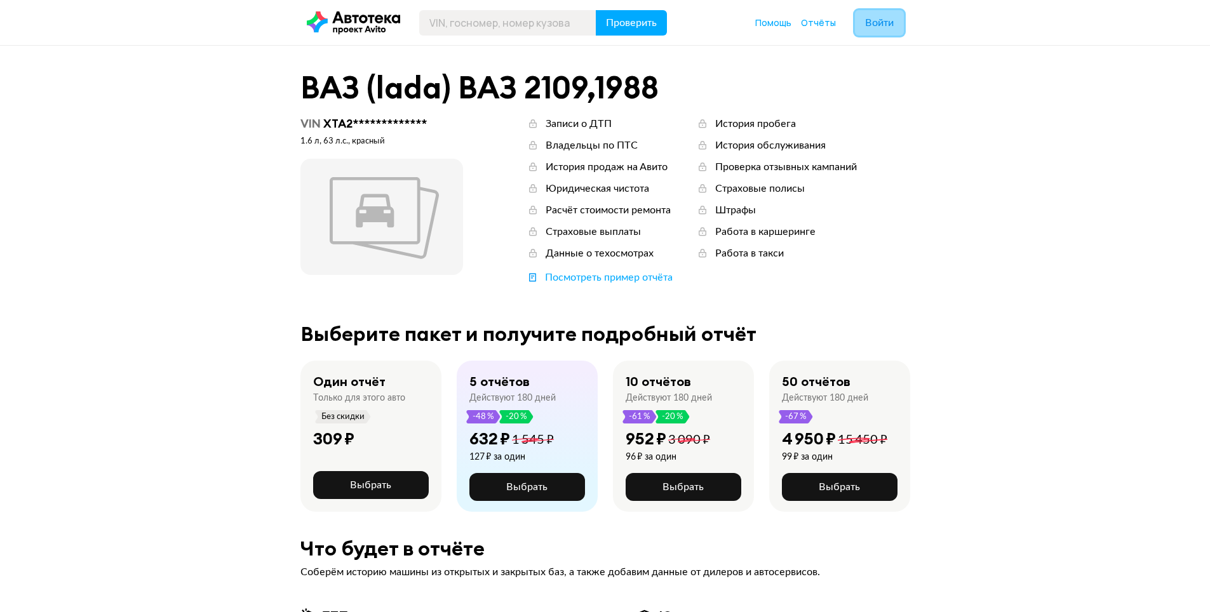
click at [894, 21] on button "Войти" at bounding box center [879, 22] width 49 height 25
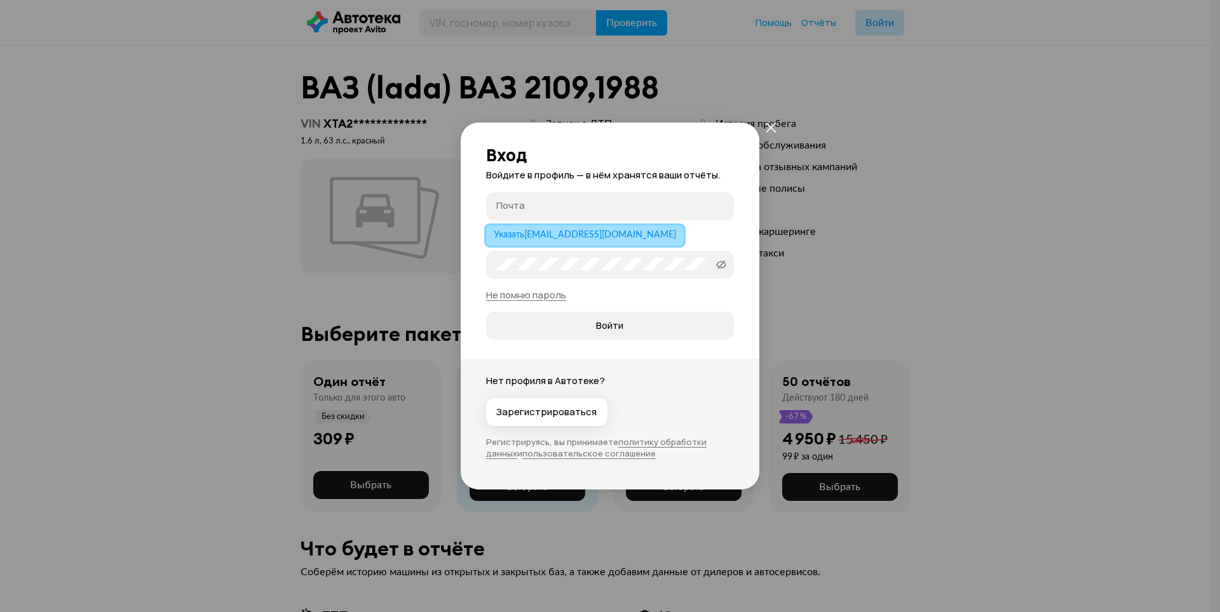
click at [537, 239] on span "Указать grasla@bk.ru" at bounding box center [585, 235] width 182 height 9
type input "grasla@bk.ru"
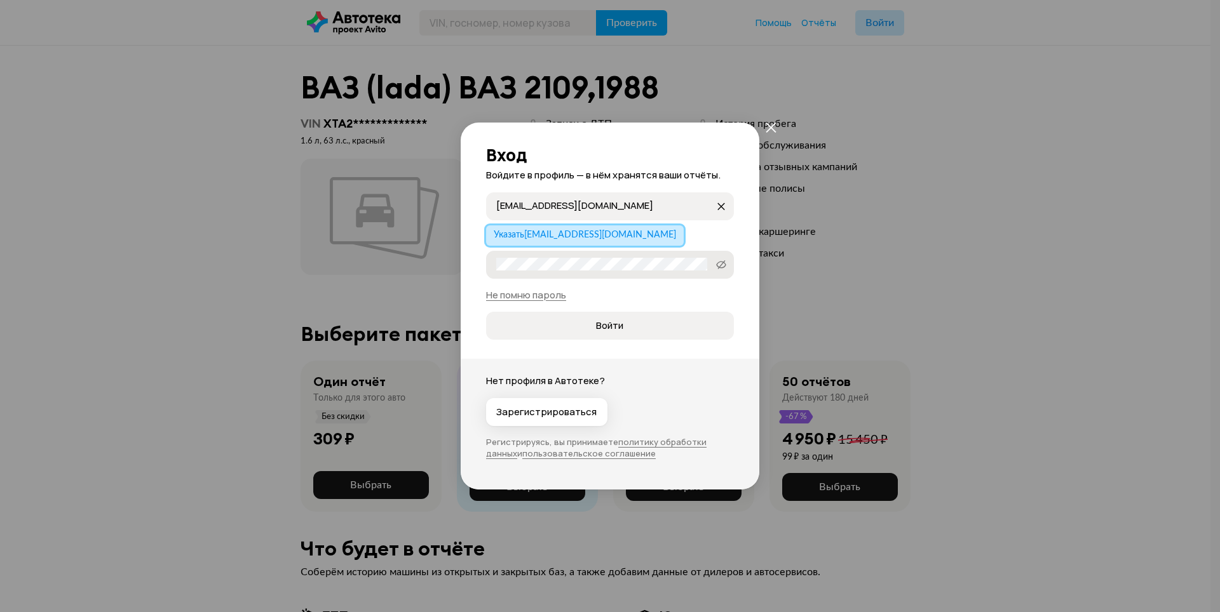
click at [584, 271] on label "Пароль" at bounding box center [610, 265] width 248 height 28
click at [486, 312] on button "Войти" at bounding box center [610, 326] width 248 height 28
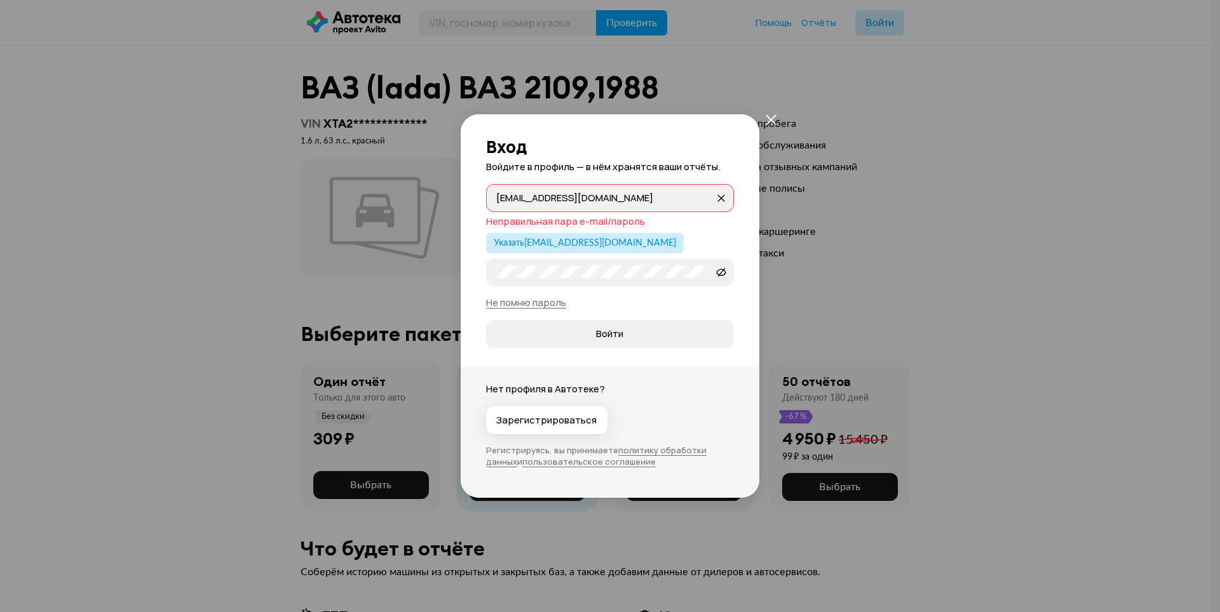
click at [486, 320] on button "Войти" at bounding box center [610, 334] width 248 height 28
click at [534, 307] on link "Не помню пароль" at bounding box center [526, 302] width 80 height 13
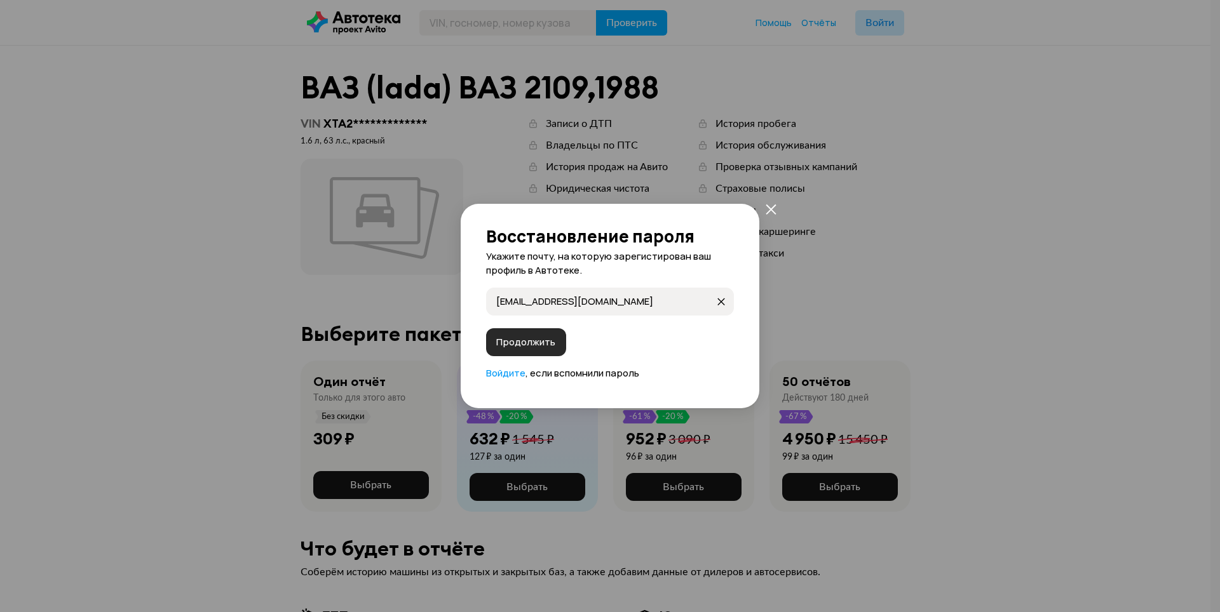
click at [537, 335] on button "Продолжить" at bounding box center [526, 342] width 80 height 28
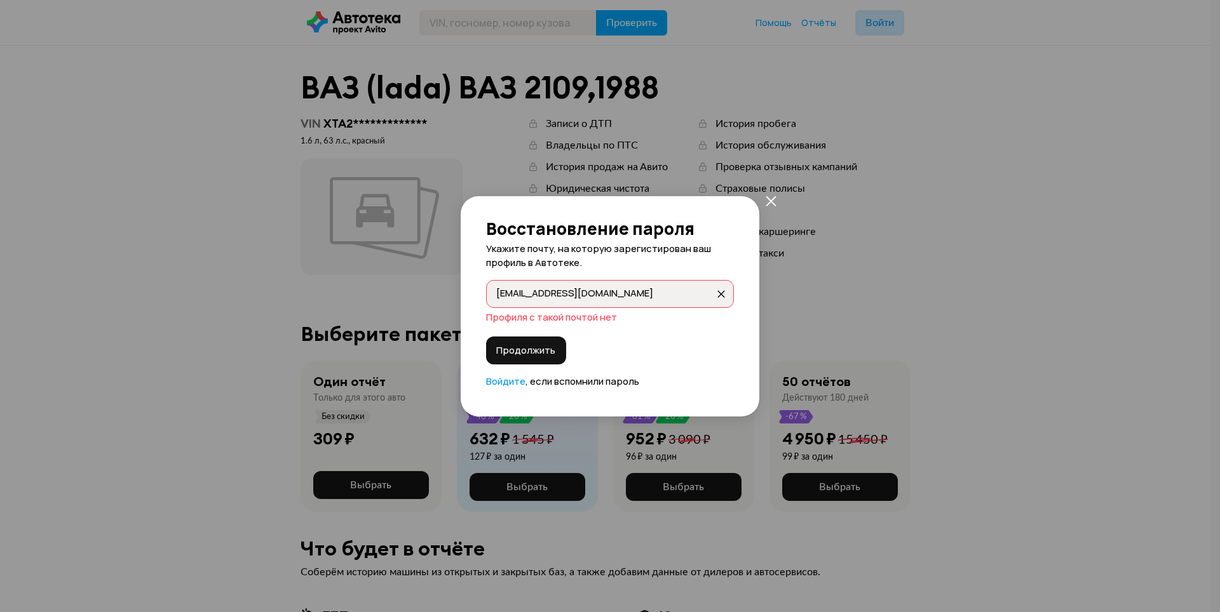
click at [568, 295] on input "grasla@bk.ru" at bounding box center [605, 293] width 219 height 13
drag, startPoint x: 574, startPoint y: 293, endPoint x: 461, endPoint y: 307, distance: 114.0
click at [461, 307] on div "Восстановление пароля Укажите почту, на которую зарегистирован ваш профиль в Ав…" at bounding box center [610, 306] width 299 height 220
click at [774, 206] on icon "закрыть" at bounding box center [770, 201] width 11 height 11
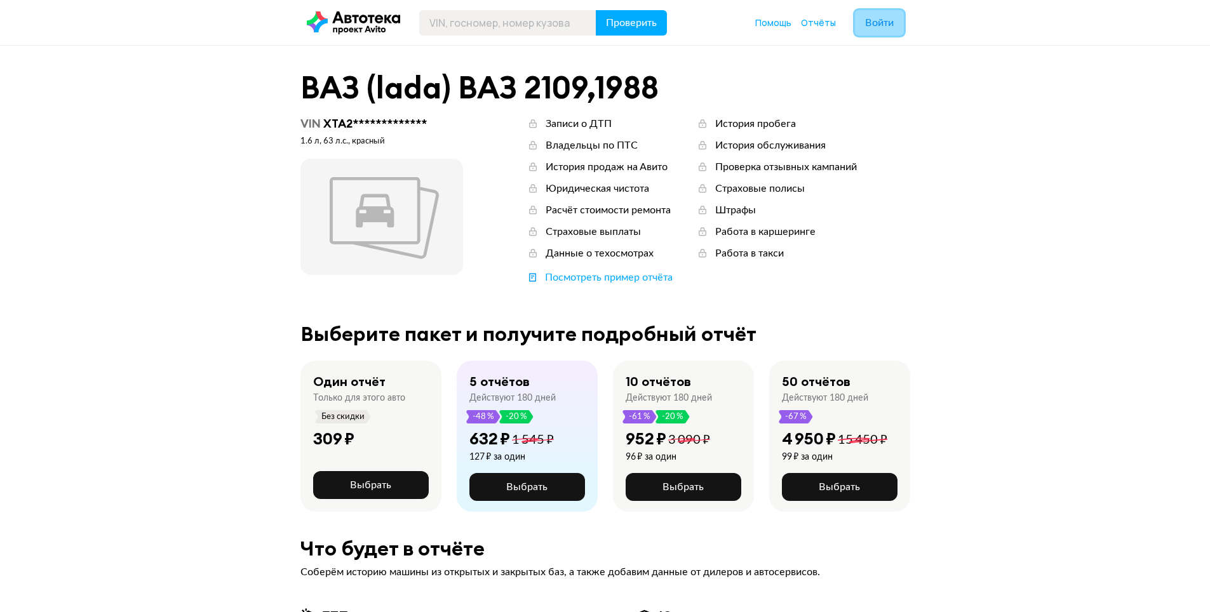
click at [882, 20] on span "Войти" at bounding box center [879, 23] width 29 height 10
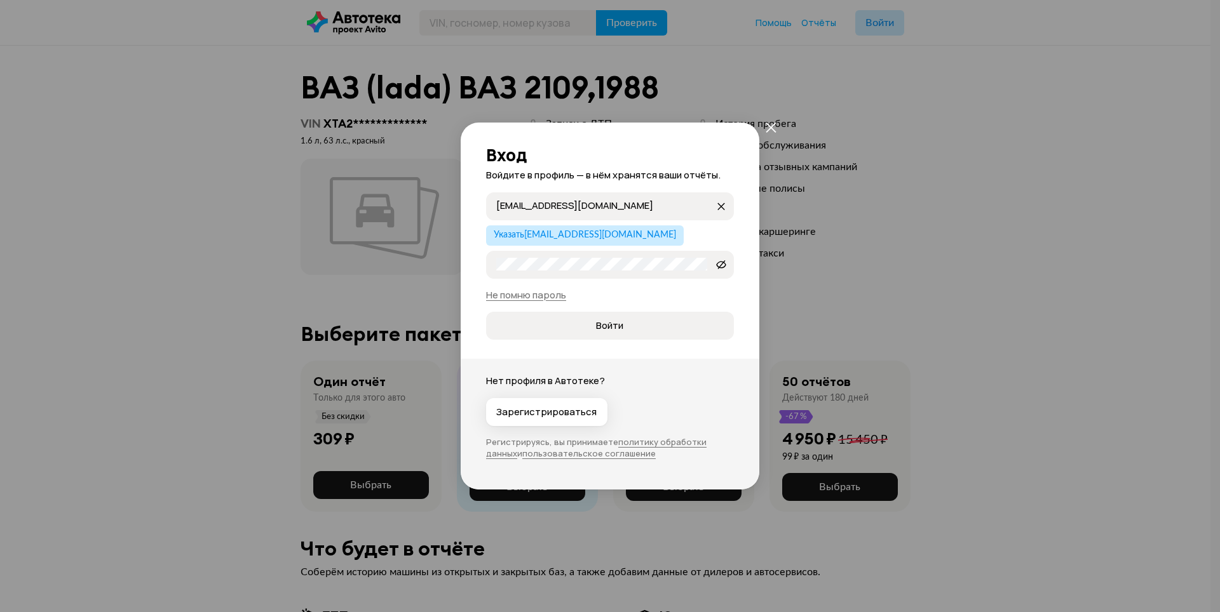
drag, startPoint x: 605, startPoint y: 205, endPoint x: 497, endPoint y: 219, distance: 108.9
click at [497, 219] on label "grasla@bk.ru grasla@bk.ru" at bounding box center [610, 206] width 248 height 28
type input "[EMAIL_ADDRESS][DOMAIN_NAME]"
click at [433, 271] on div "Вход Войдите в профиль — в нём хранятся ваши отчёты. lascandal@mail.ru lascanda…" at bounding box center [610, 306] width 1220 height 612
click at [720, 264] on icon at bounding box center [721, 264] width 10 height 13
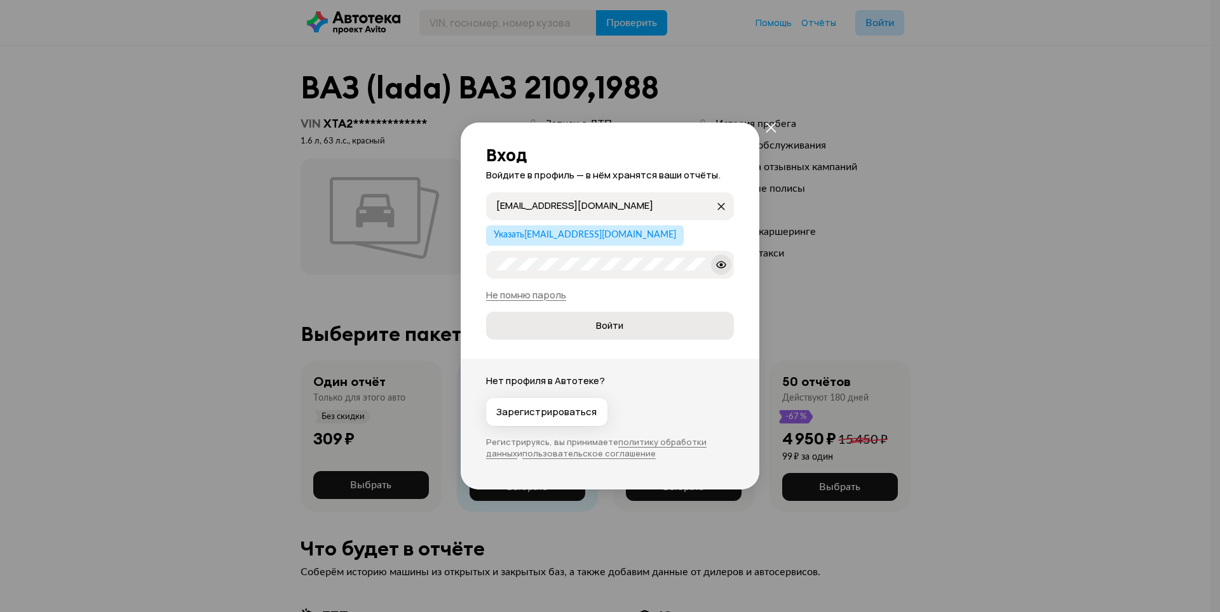
click at [571, 323] on span "Войти" at bounding box center [609, 326] width 227 height 13
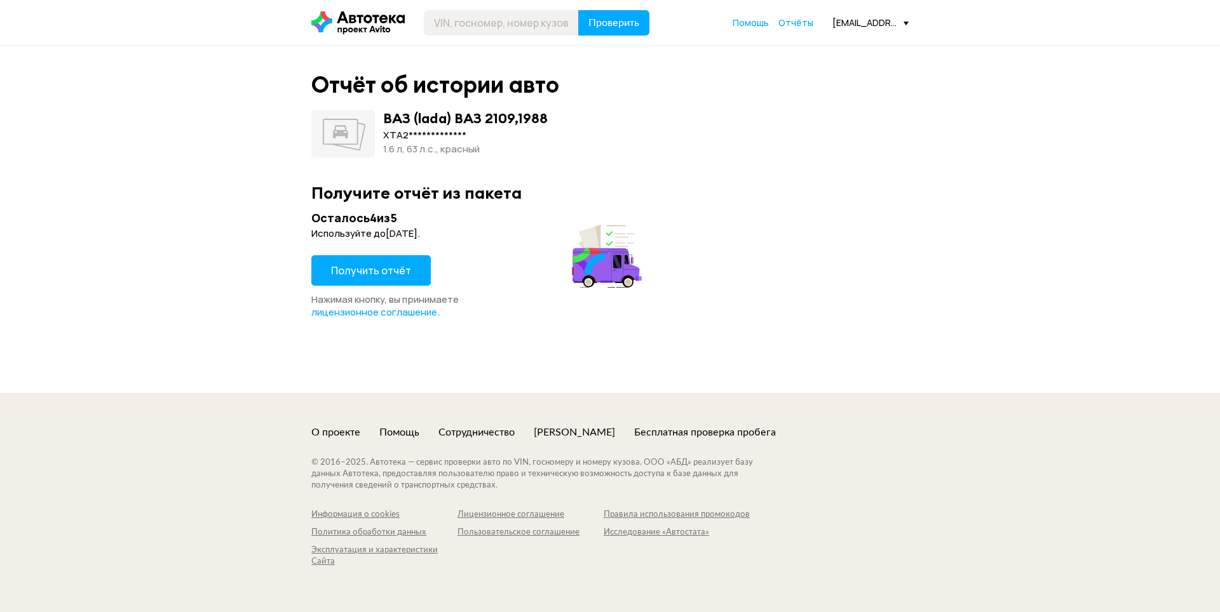
click at [380, 269] on span "Получить отчёт" at bounding box center [371, 271] width 80 height 14
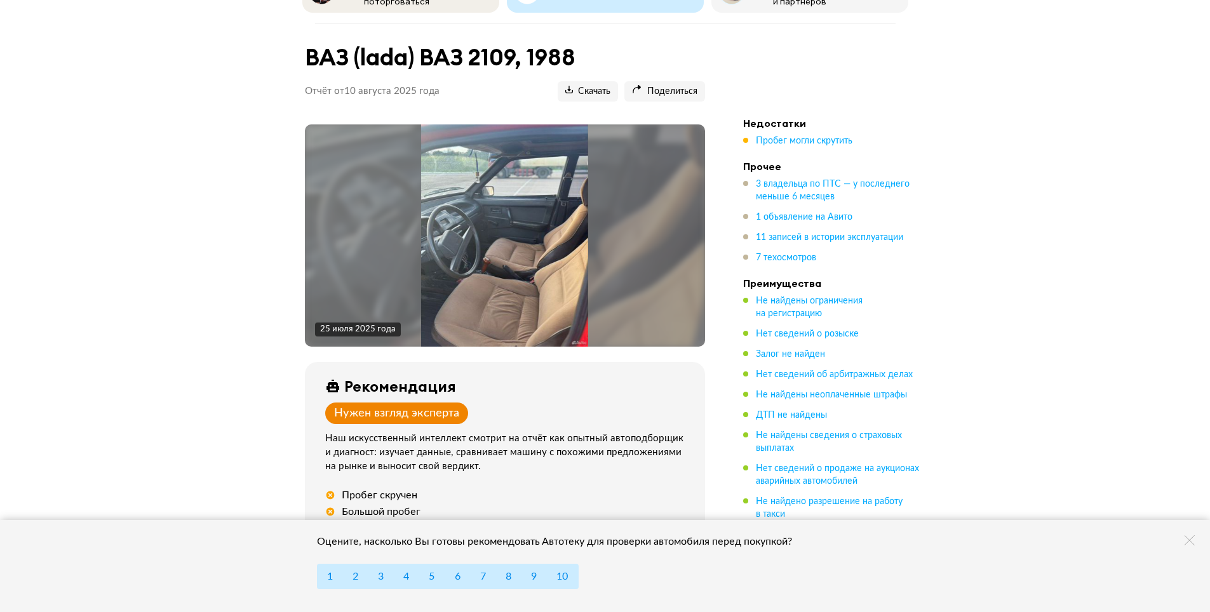
scroll to position [127, 0]
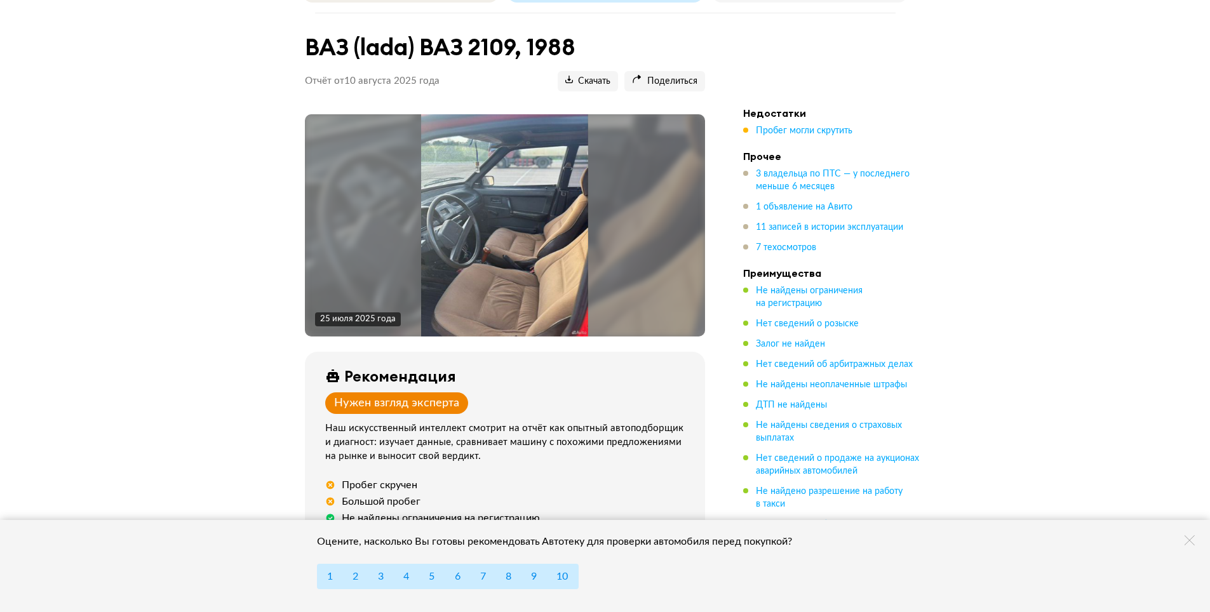
click at [466, 223] on img at bounding box center [504, 225] width 167 height 222
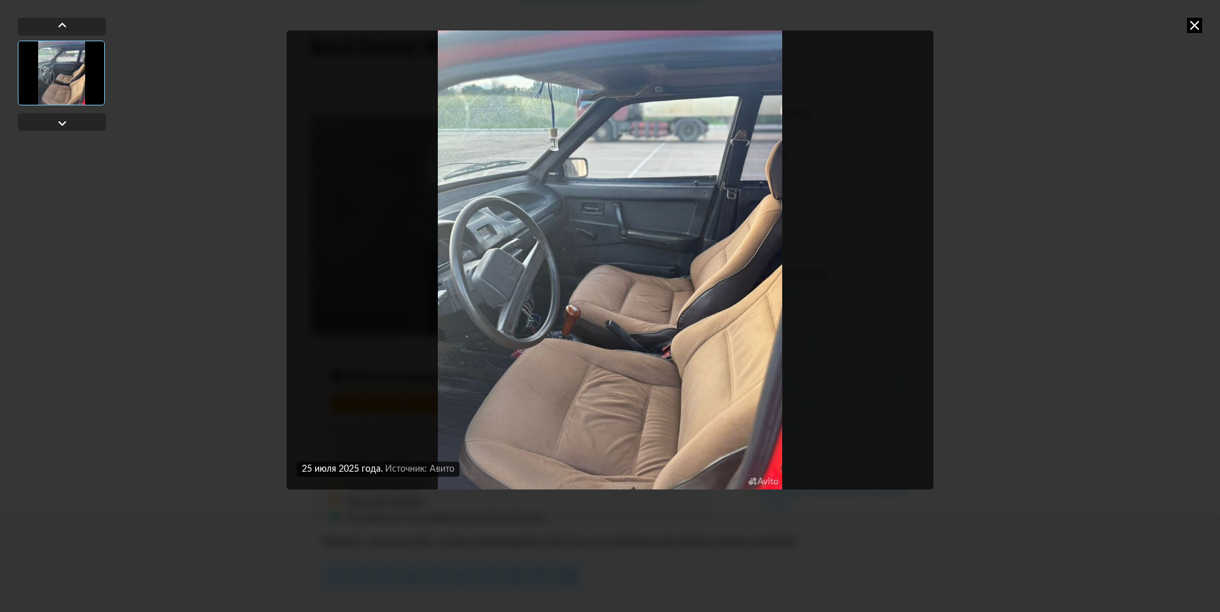
click at [1145, 213] on div "25 июля 2025 года Источник: Авито" at bounding box center [610, 306] width 1220 height 612
click at [1197, 24] on icon at bounding box center [1194, 25] width 15 height 15
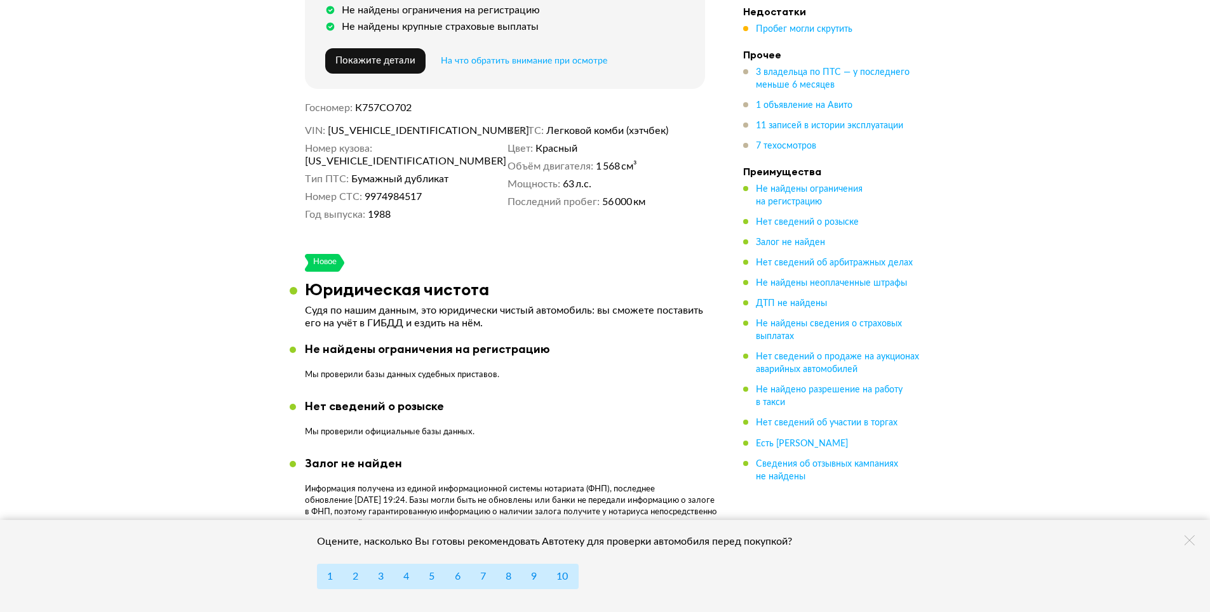
scroll to position [508, 0]
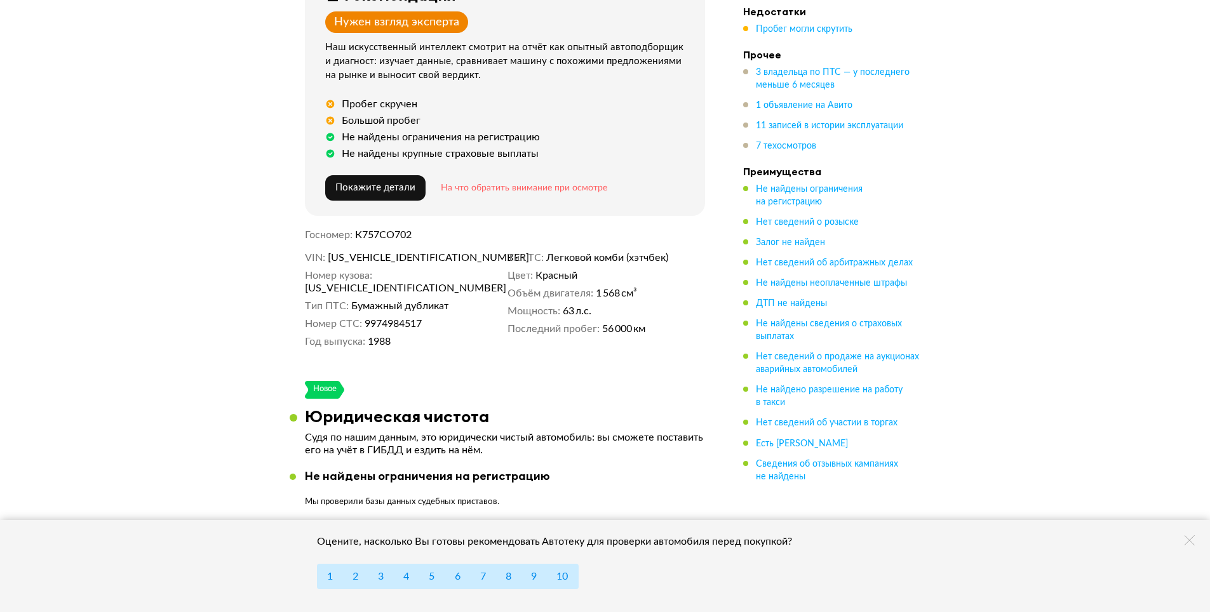
click at [495, 184] on span "На что обратить внимание при осмотре" at bounding box center [524, 188] width 166 height 9
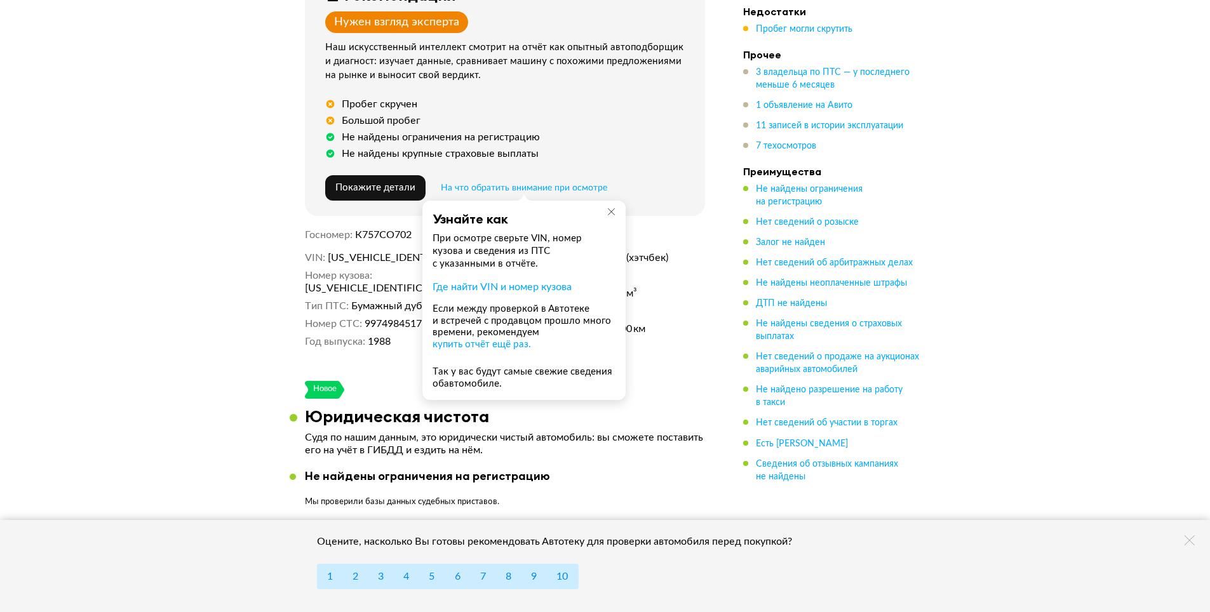
scroll to position [572, 0]
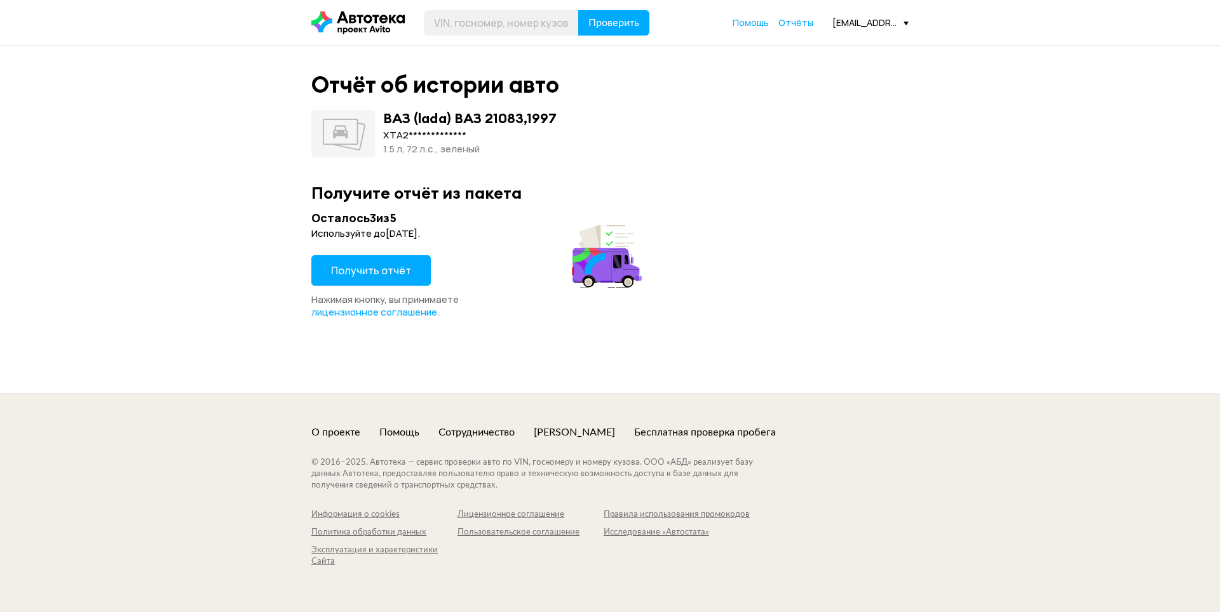
click at [379, 264] on span "Получить отчёт" at bounding box center [371, 271] width 80 height 14
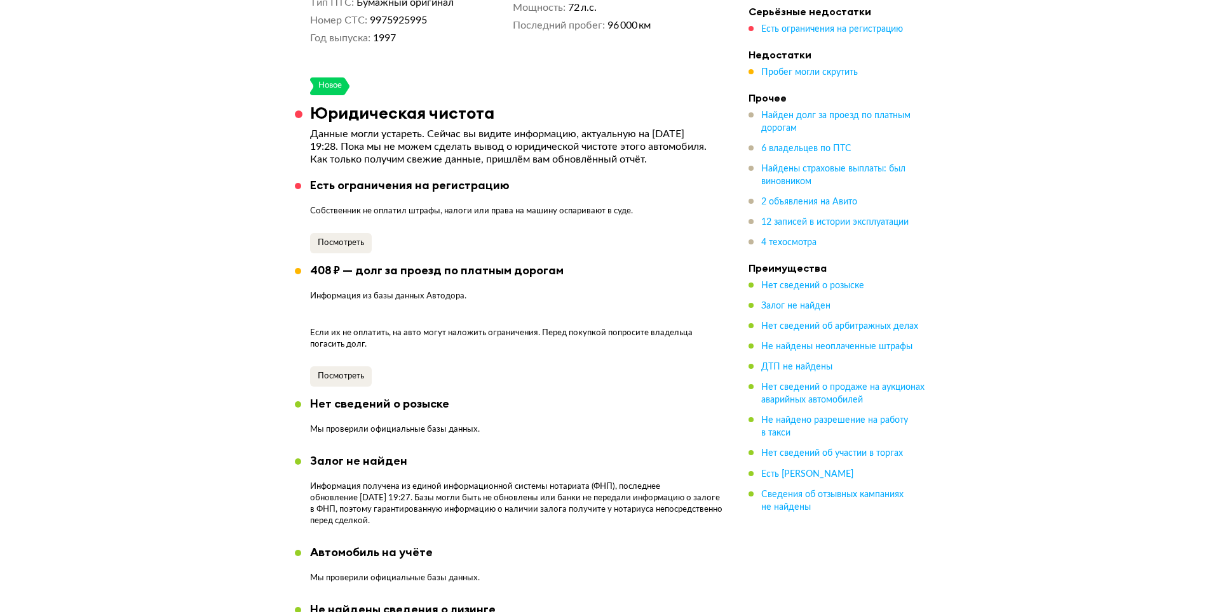
scroll to position [826, 0]
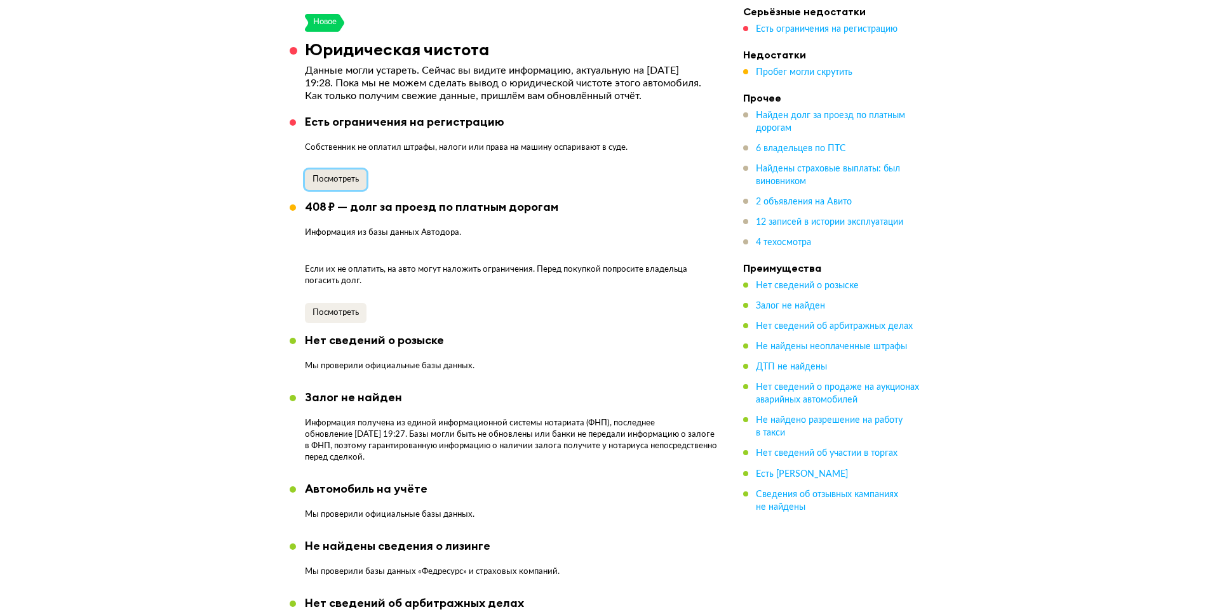
click at [342, 179] on span "Посмотреть" at bounding box center [336, 179] width 46 height 8
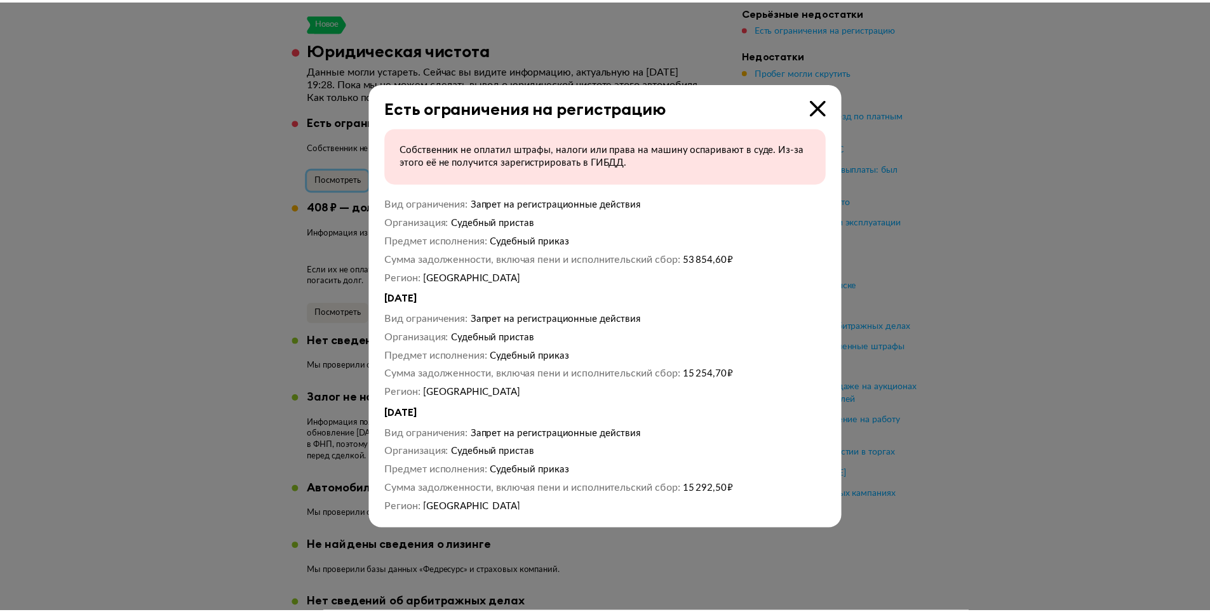
scroll to position [0, 0]
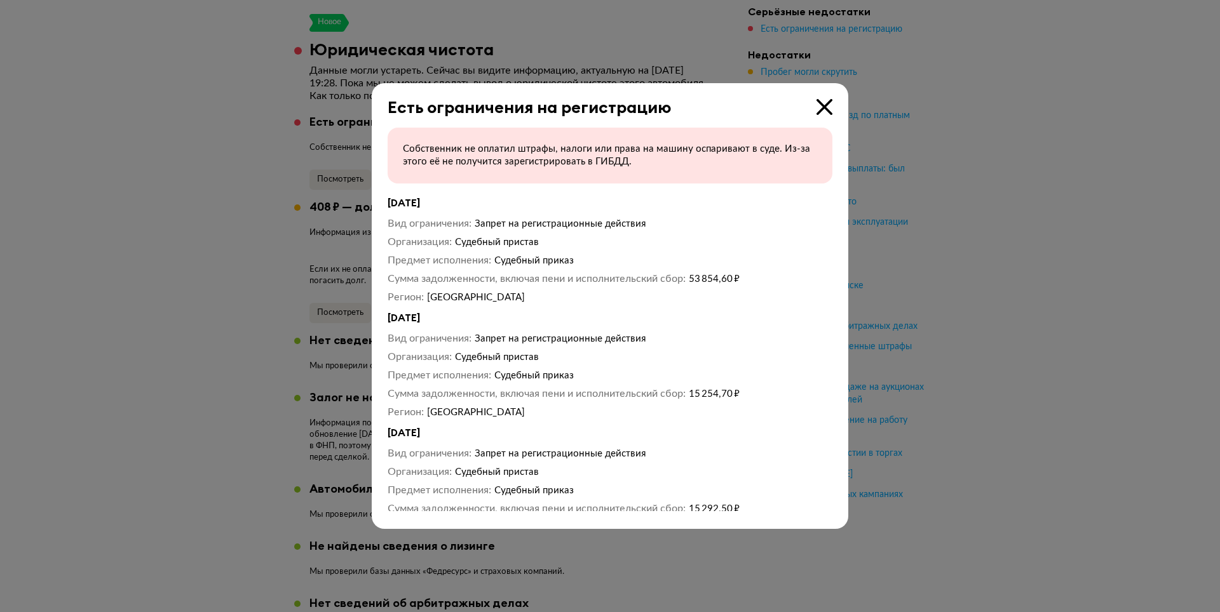
click at [820, 107] on icon at bounding box center [824, 107] width 16 height 16
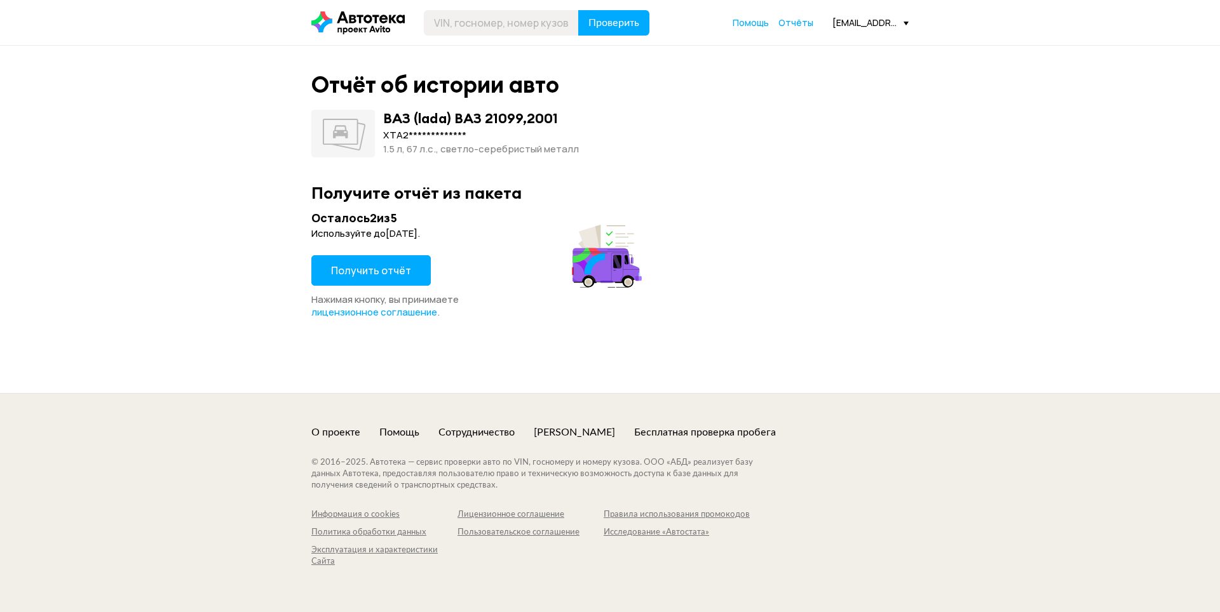
click at [395, 269] on span "Получить отчёт" at bounding box center [371, 271] width 80 height 14
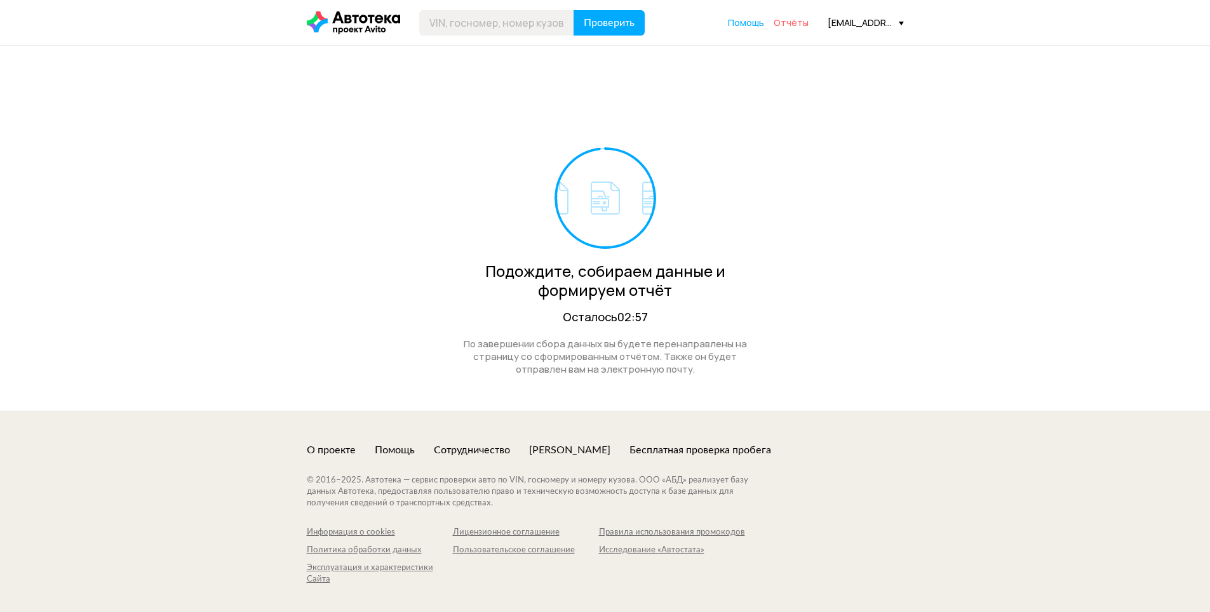
click at [793, 22] on span "Отчёты" at bounding box center [791, 23] width 35 height 12
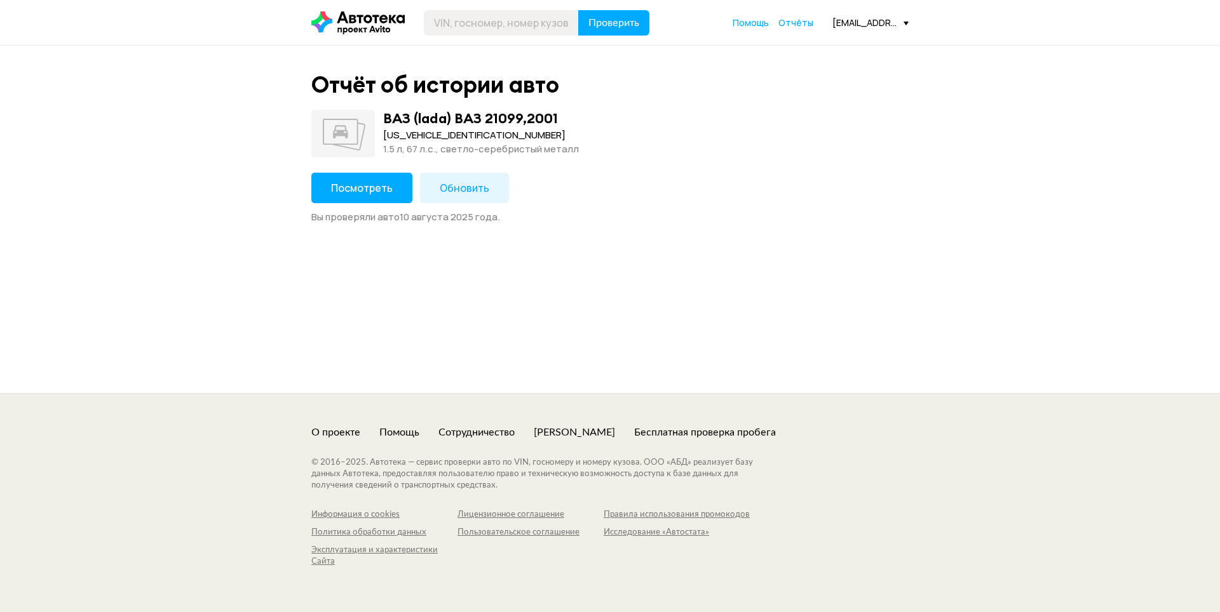
click at [361, 191] on span "Посмотреть" at bounding box center [362, 188] width 62 height 14
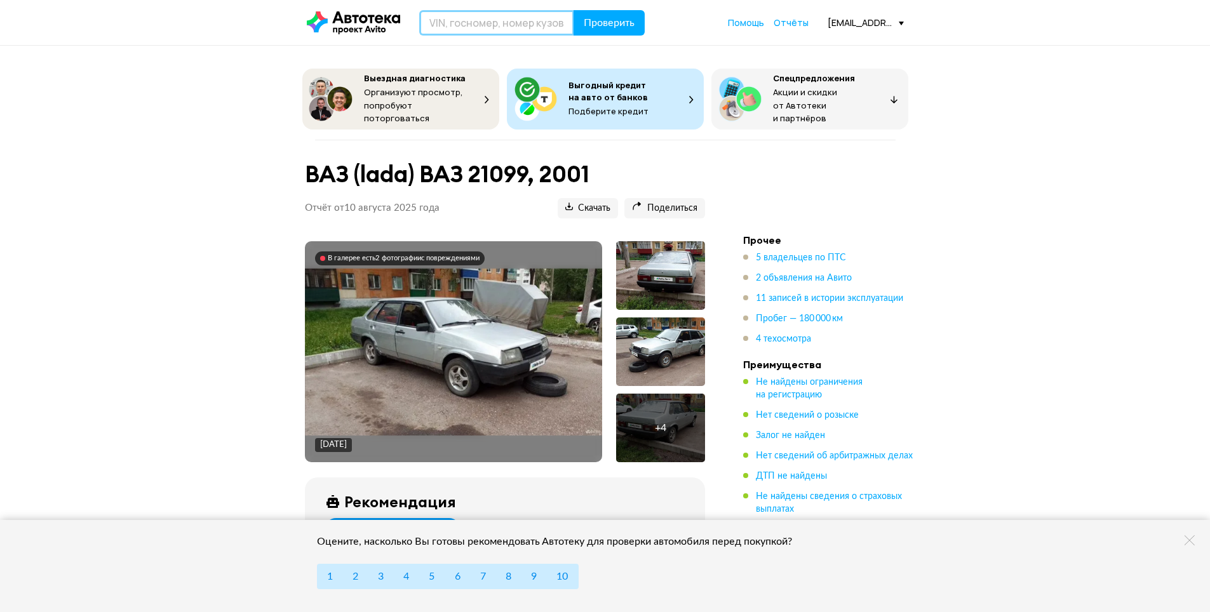
click at [513, 29] on input "text" at bounding box center [496, 22] width 155 height 25
type input "А113ХО702"
click at [614, 23] on span "Проверить" at bounding box center [609, 23] width 51 height 10
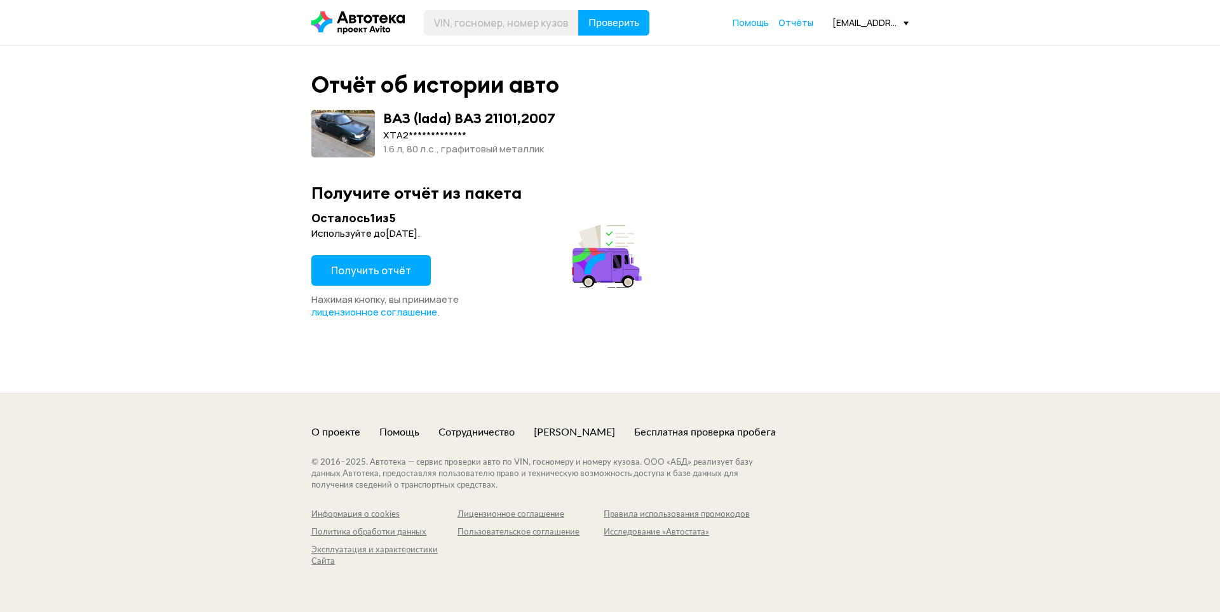
click at [389, 267] on span "Получить отчёт" at bounding box center [371, 271] width 80 height 14
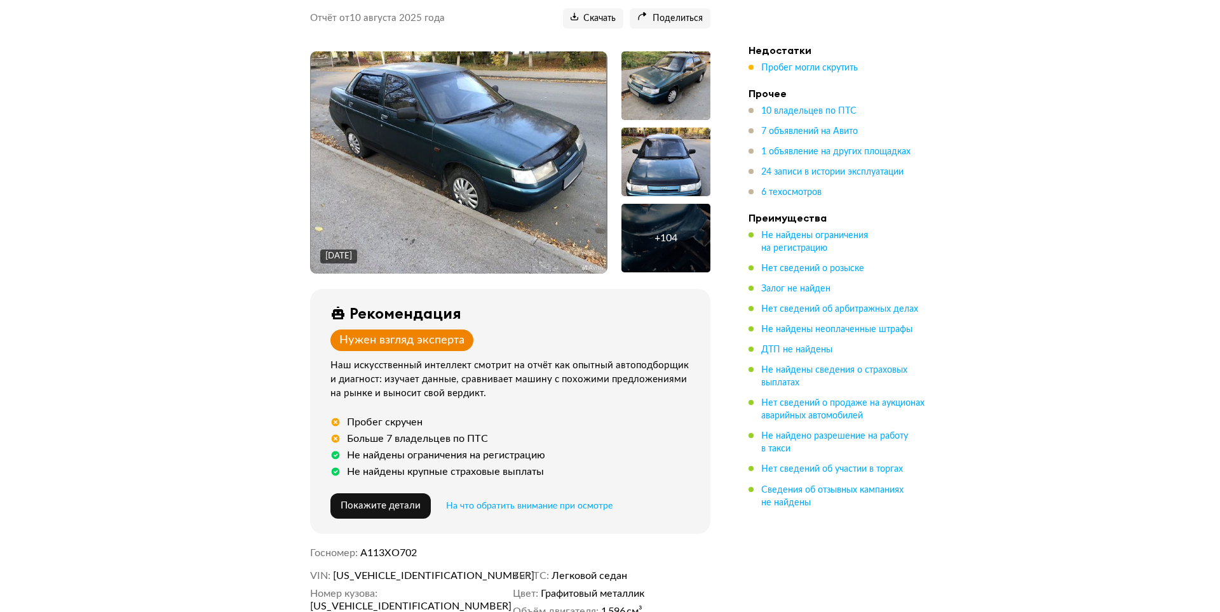
scroll to position [64, 0]
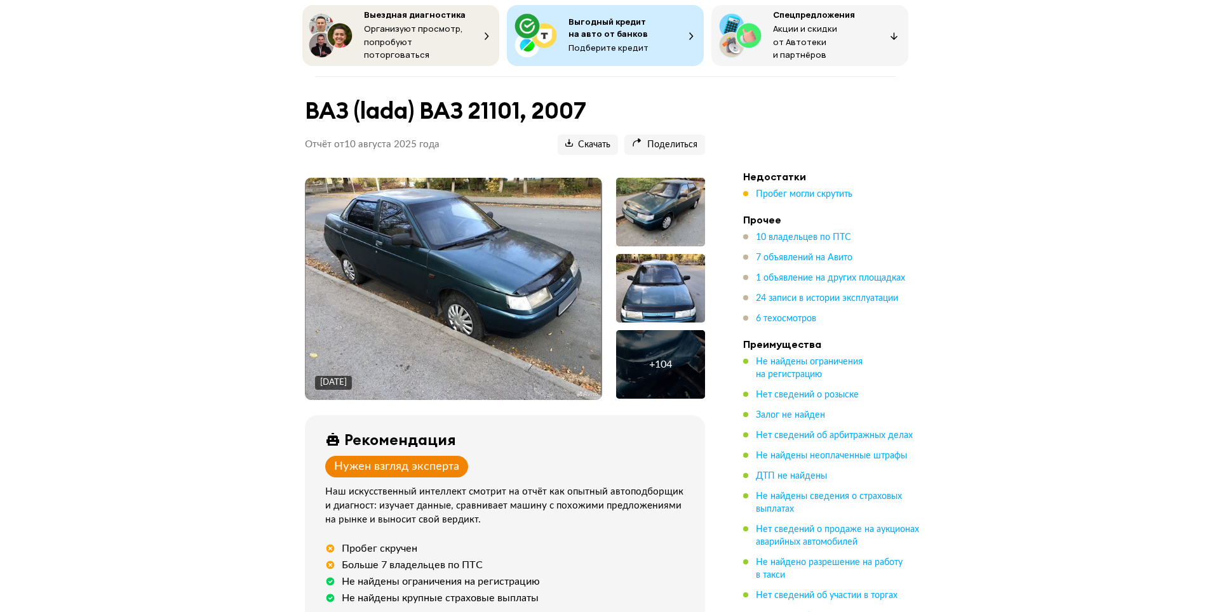
click at [652, 349] on div "+ 104" at bounding box center [660, 364] width 89 height 69
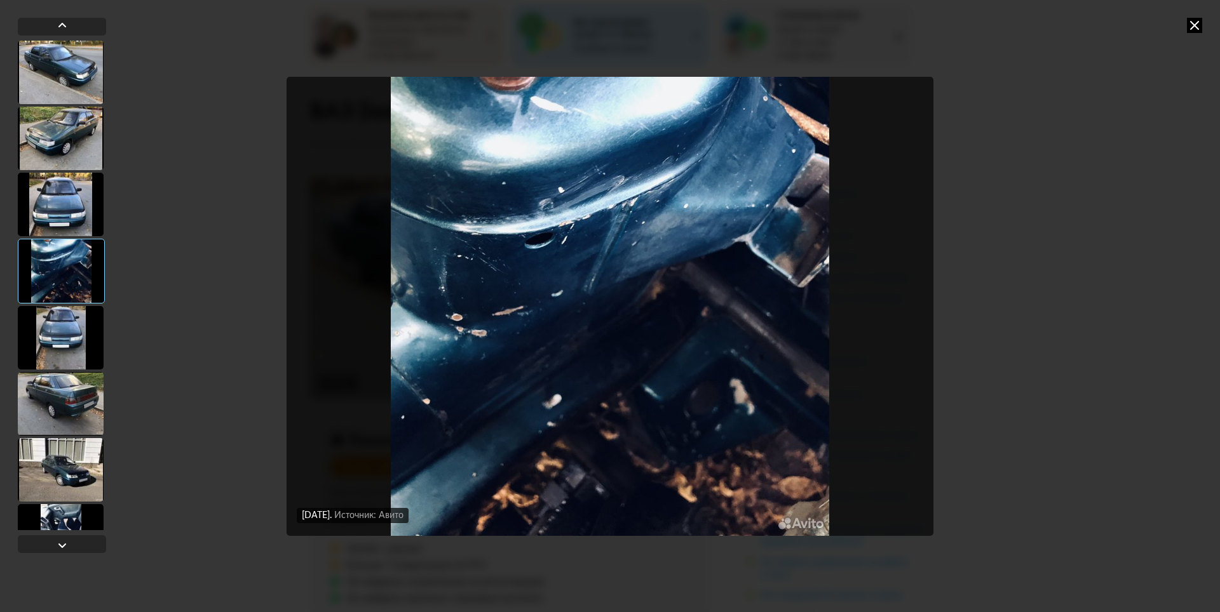
click at [71, 358] on div at bounding box center [61, 338] width 86 height 64
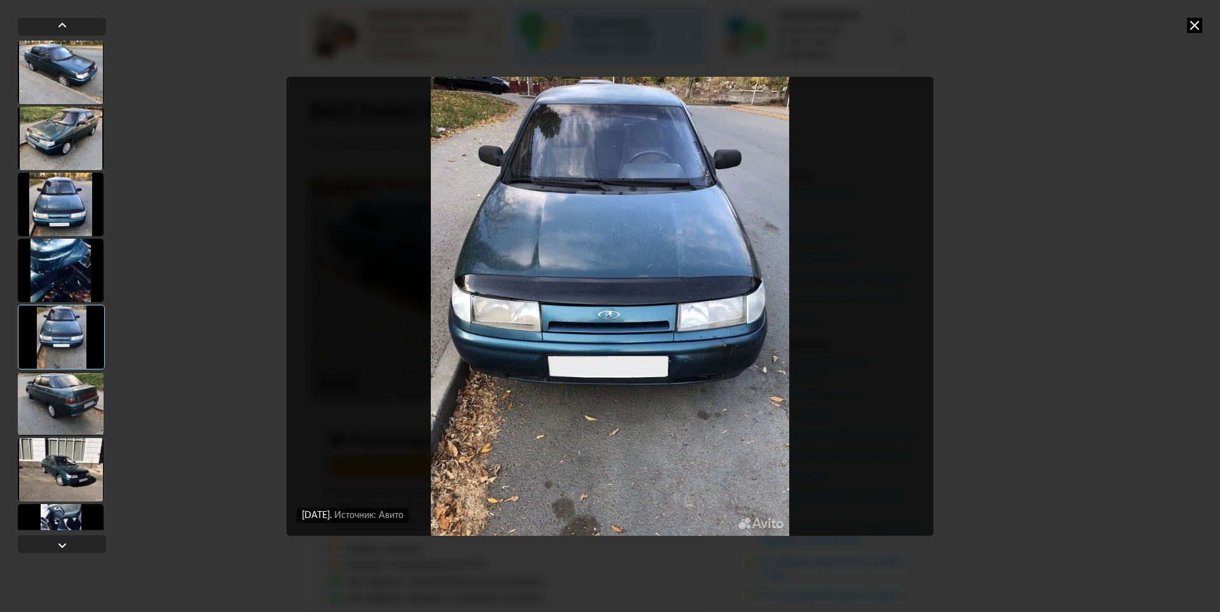
click at [74, 408] on div at bounding box center [61, 404] width 86 height 64
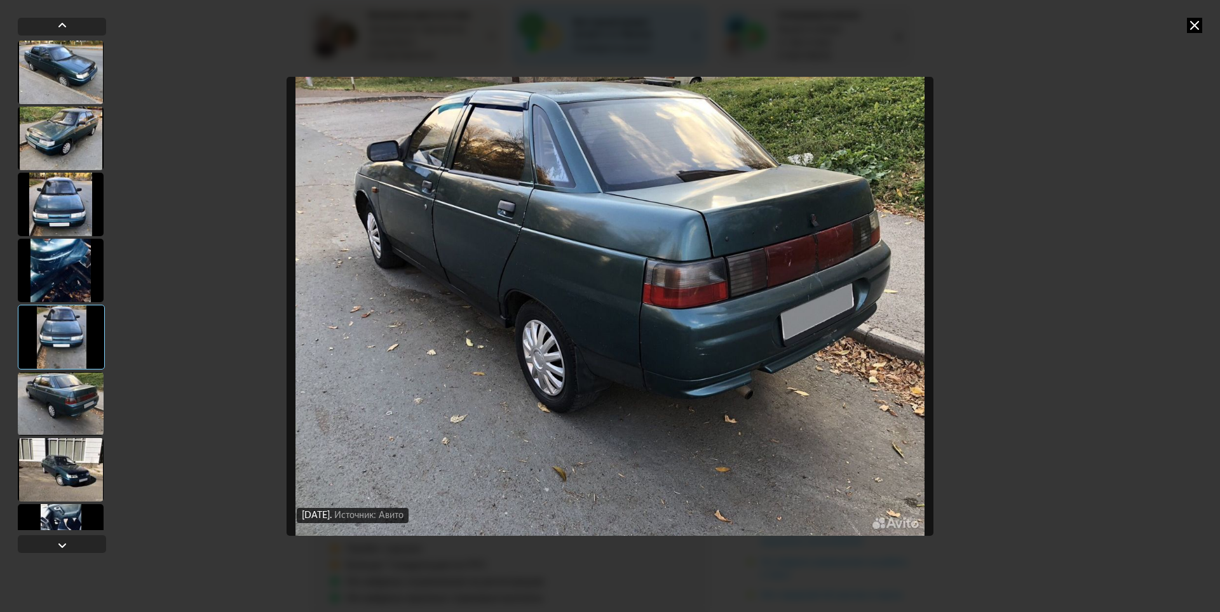
click at [67, 436] on div at bounding box center [62, 286] width 88 height 490
click at [72, 463] on div at bounding box center [61, 470] width 86 height 64
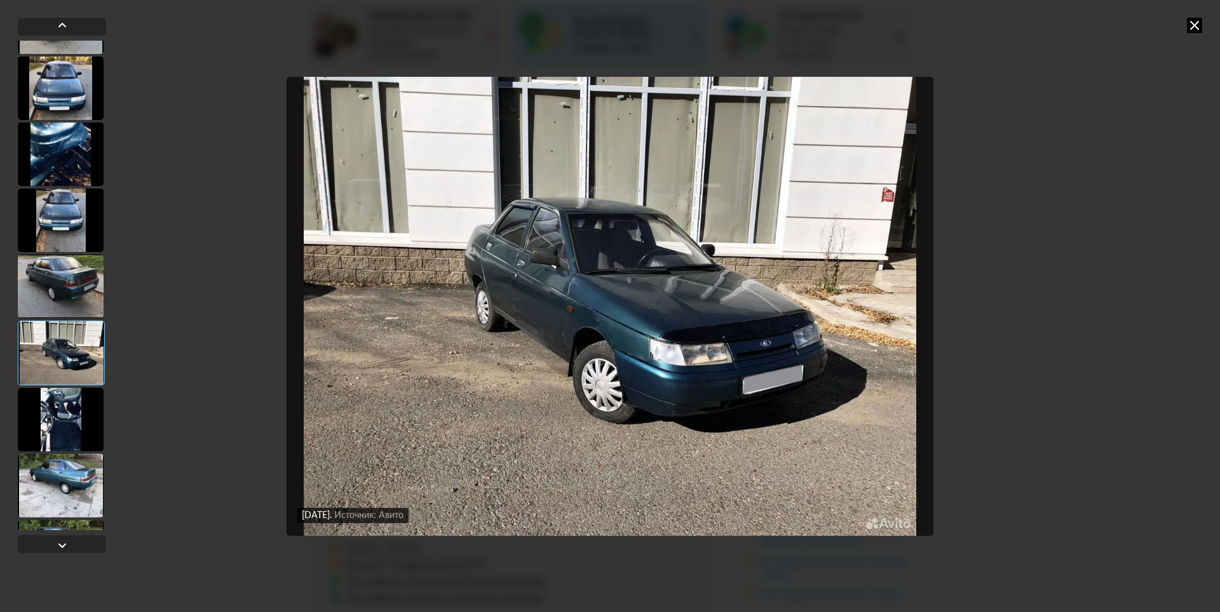
scroll to position [127, 0]
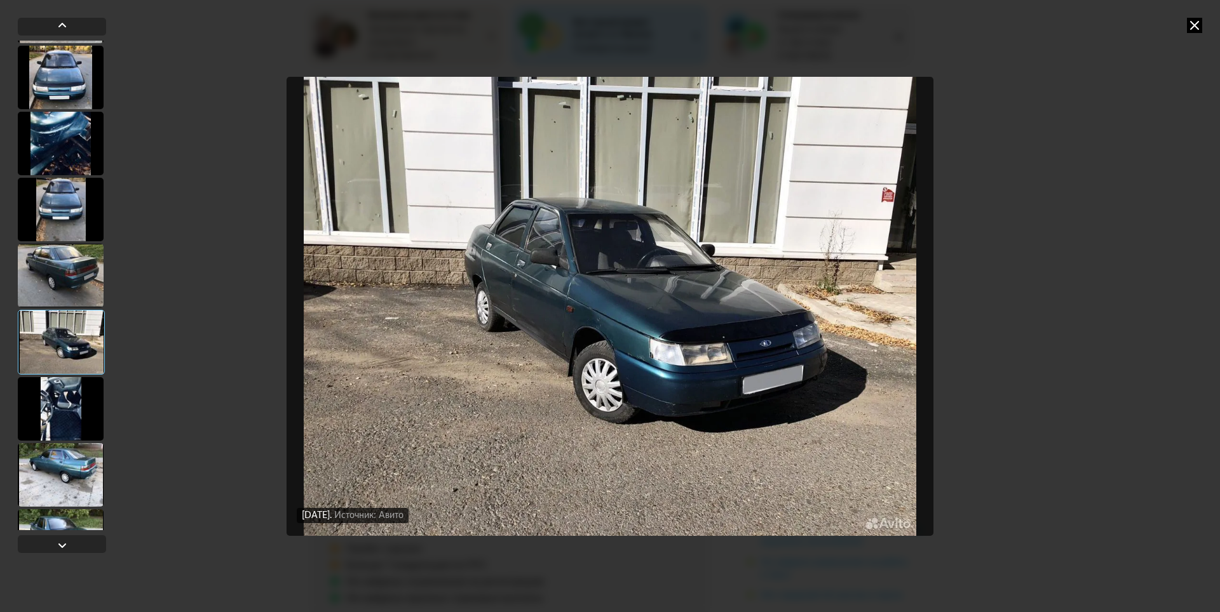
click at [64, 400] on div at bounding box center [61, 409] width 86 height 64
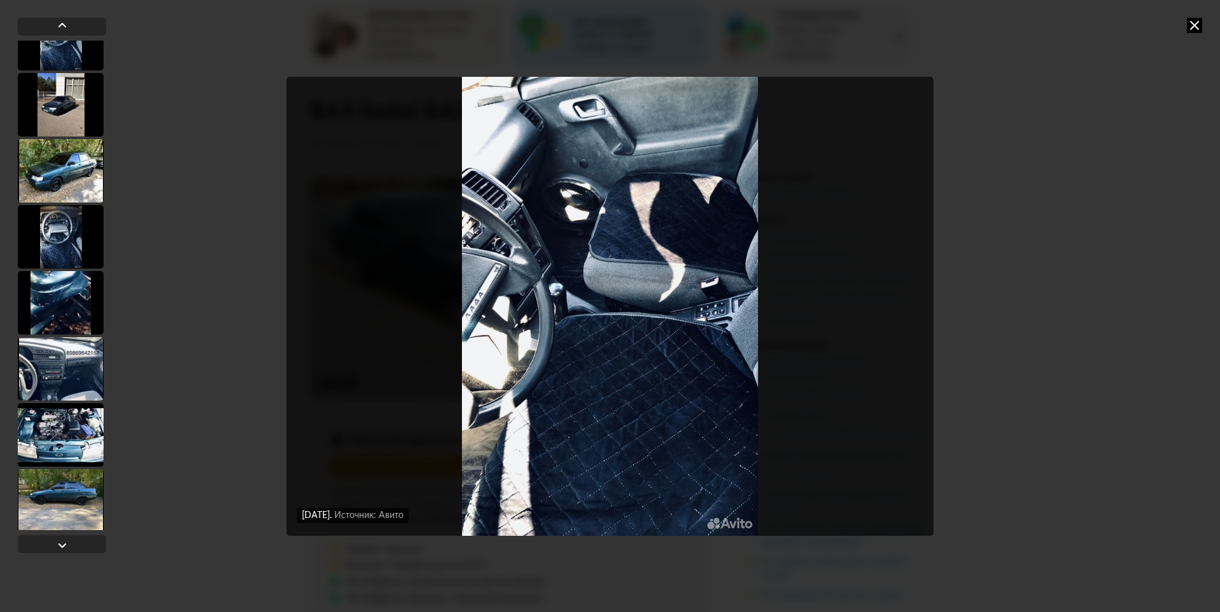
scroll to position [762, 0]
click at [61, 111] on div at bounding box center [61, 104] width 86 height 64
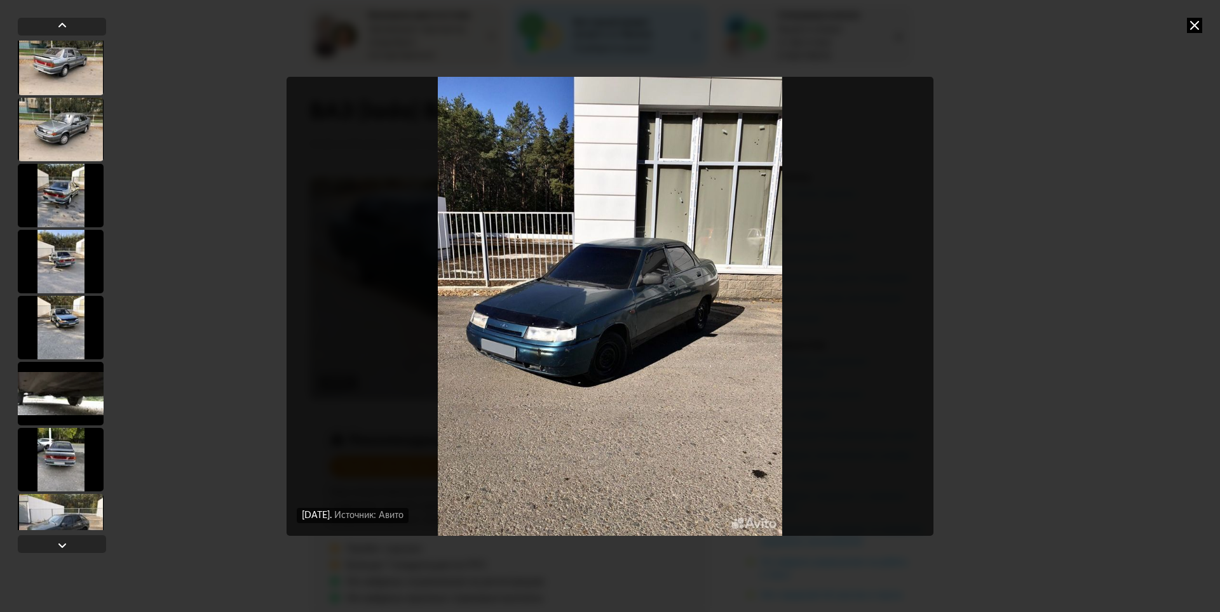
scroll to position [1333, 0]
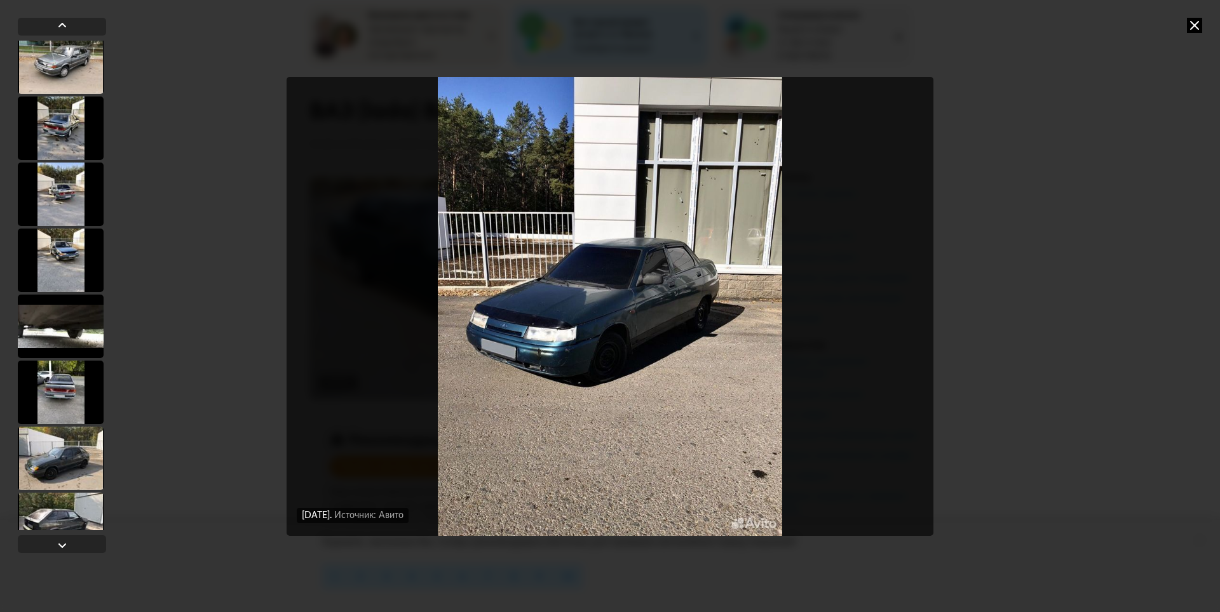
click at [53, 249] on div at bounding box center [61, 261] width 86 height 64
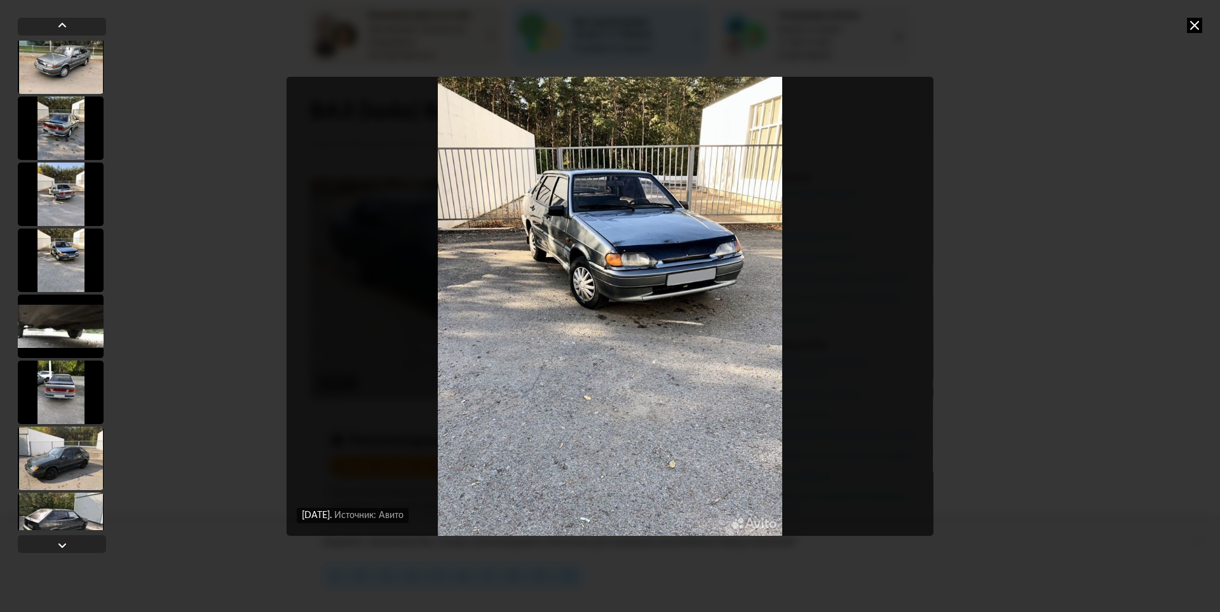
scroll to position [1332, 0]
click at [64, 181] on div at bounding box center [61, 195] width 86 height 64
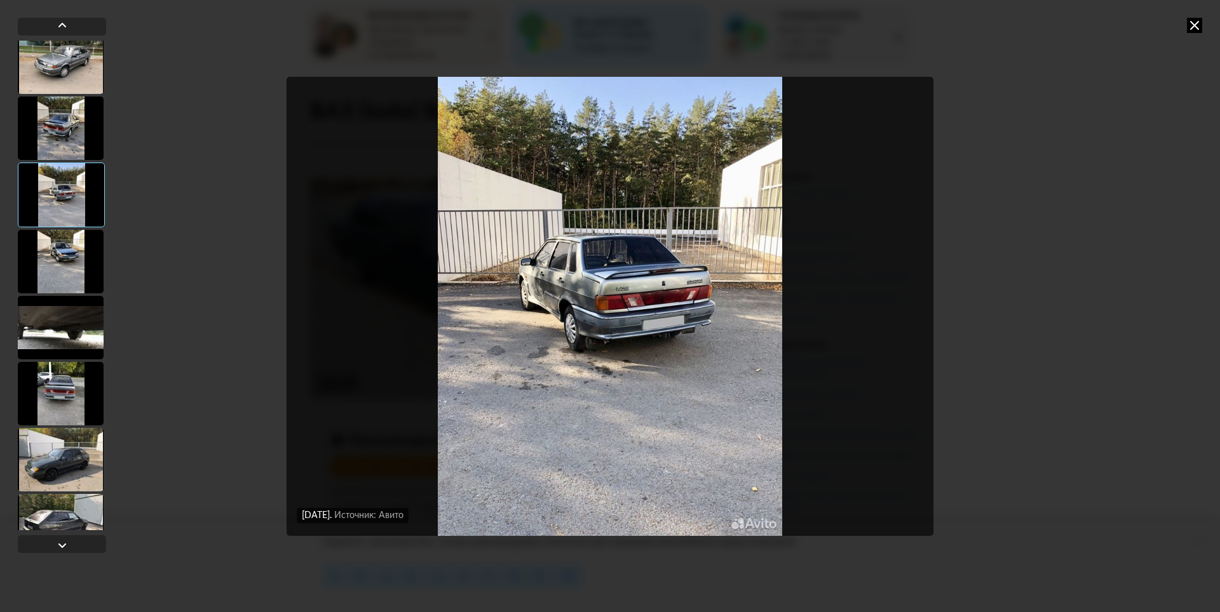
click at [69, 163] on div at bounding box center [61, 195] width 87 height 65
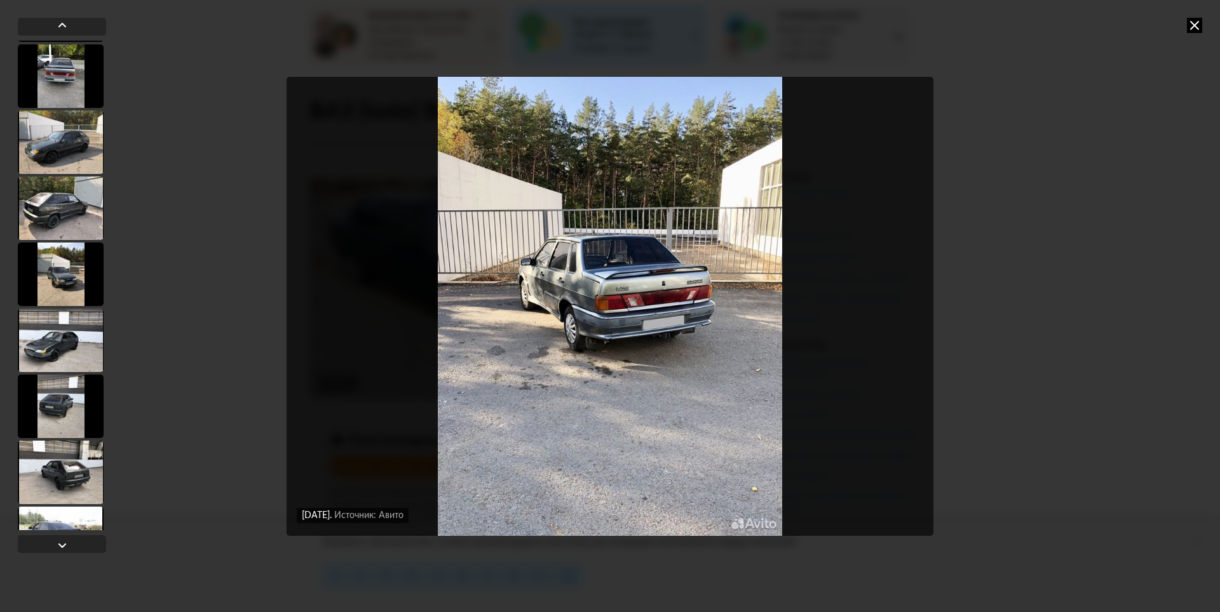
click at [50, 203] on div at bounding box center [61, 209] width 86 height 64
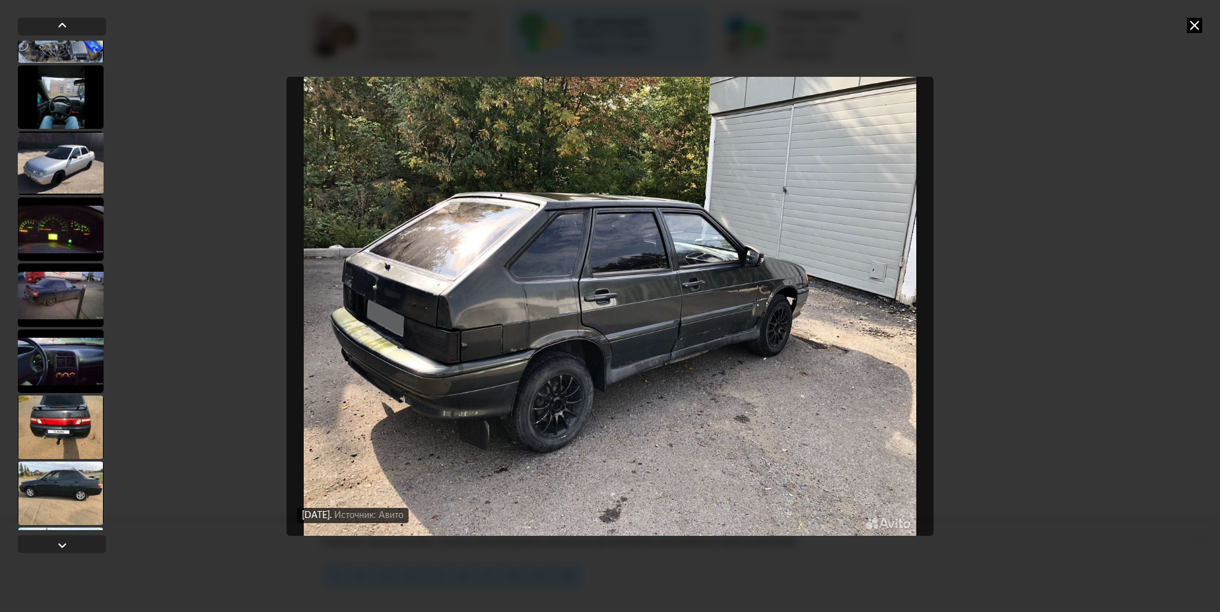
scroll to position [4507, 0]
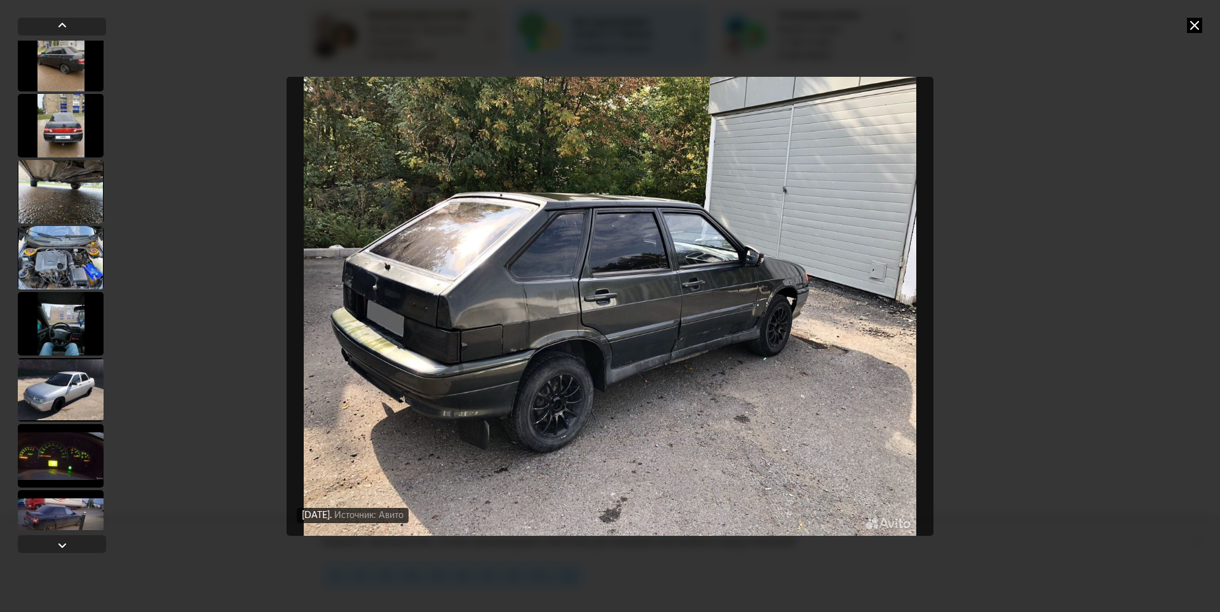
click at [67, 137] on div at bounding box center [61, 126] width 86 height 64
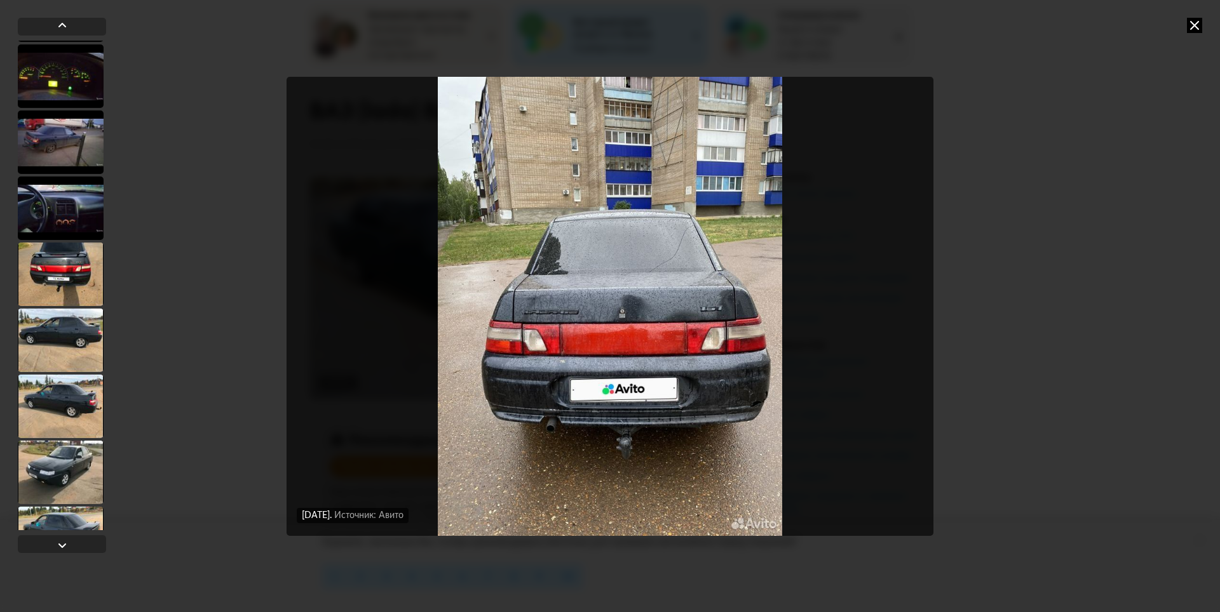
click at [74, 255] on div at bounding box center [61, 275] width 86 height 64
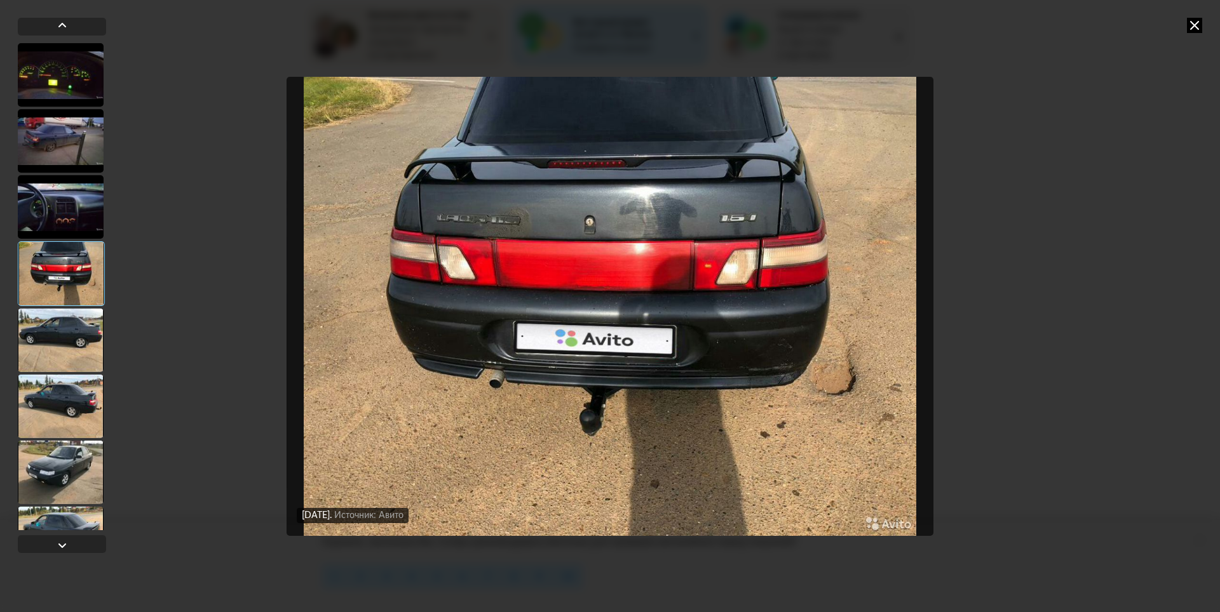
scroll to position [4885, 0]
click at [71, 327] on div at bounding box center [61, 342] width 86 height 64
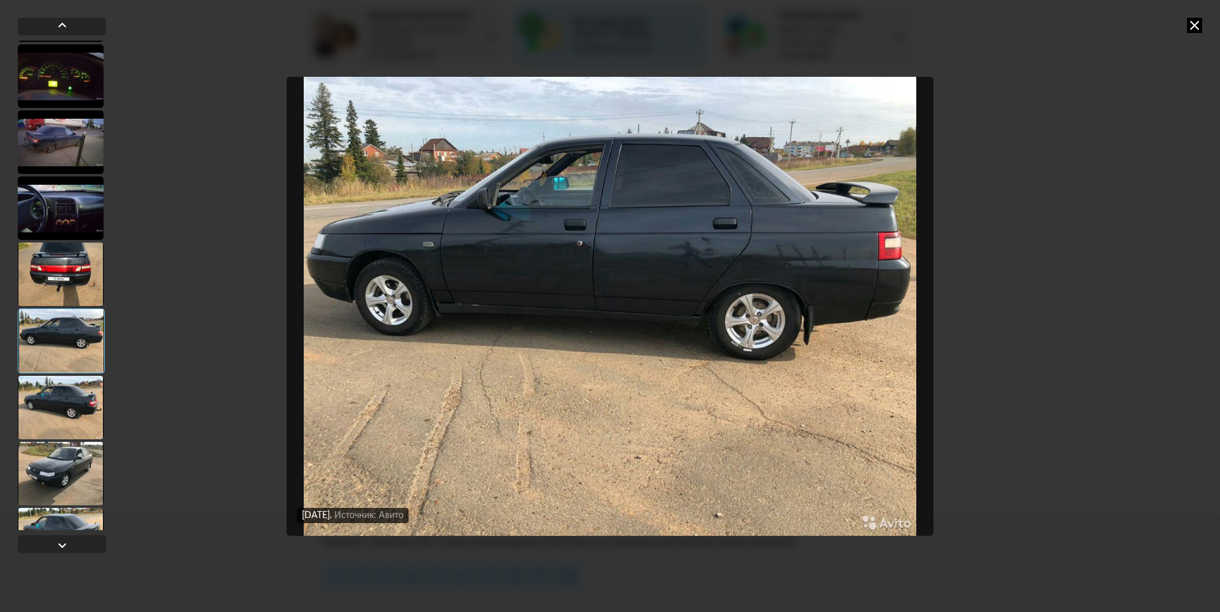
click at [80, 400] on div at bounding box center [61, 408] width 86 height 64
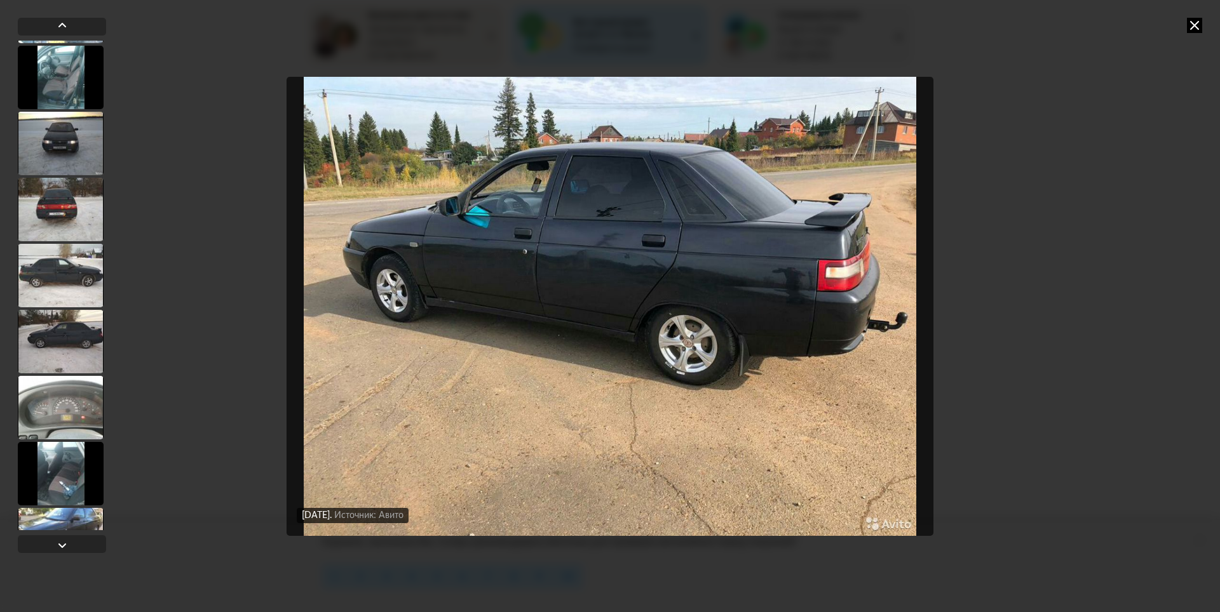
scroll to position [6581, 0]
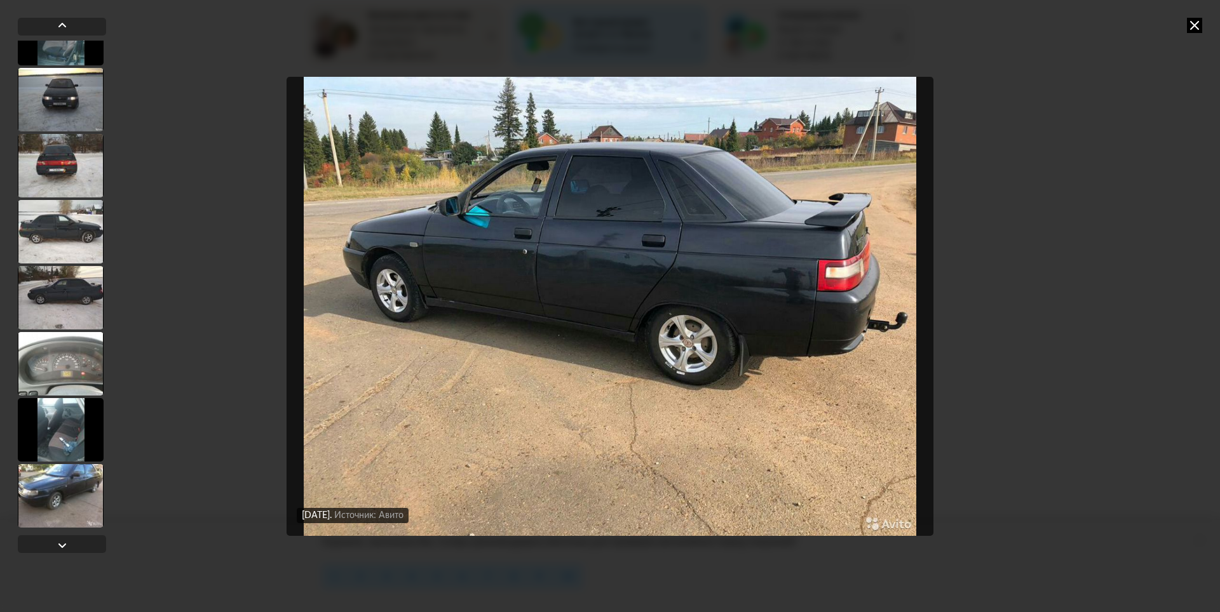
click at [74, 484] on div at bounding box center [61, 496] width 86 height 64
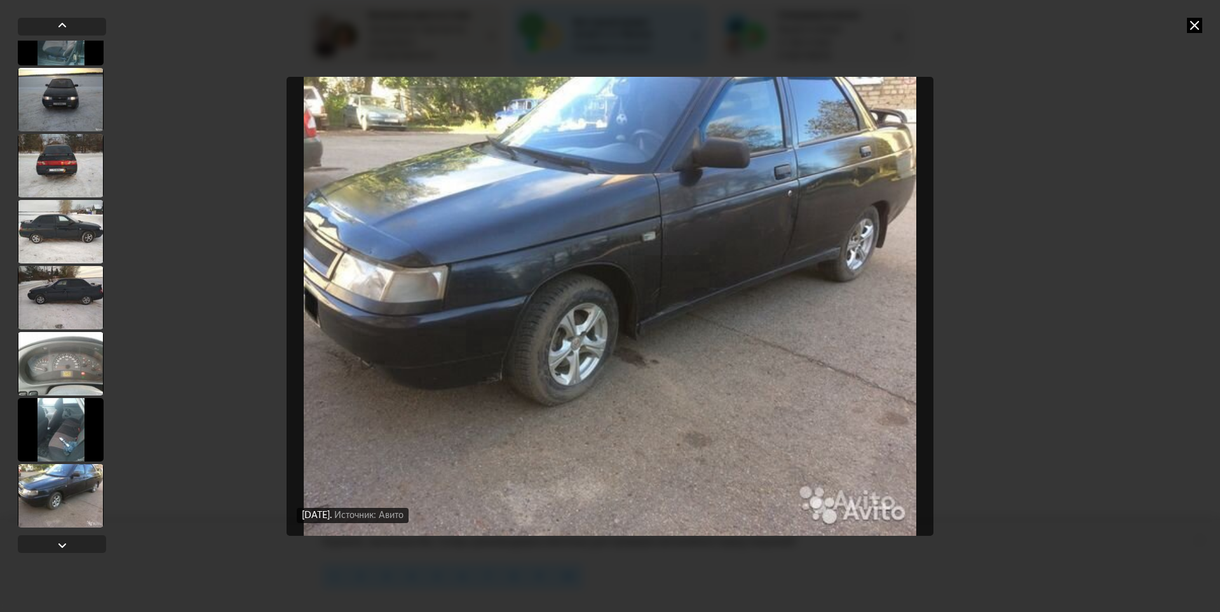
scroll to position [6579, 0]
